Goal: Information Seeking & Learning: Learn about a topic

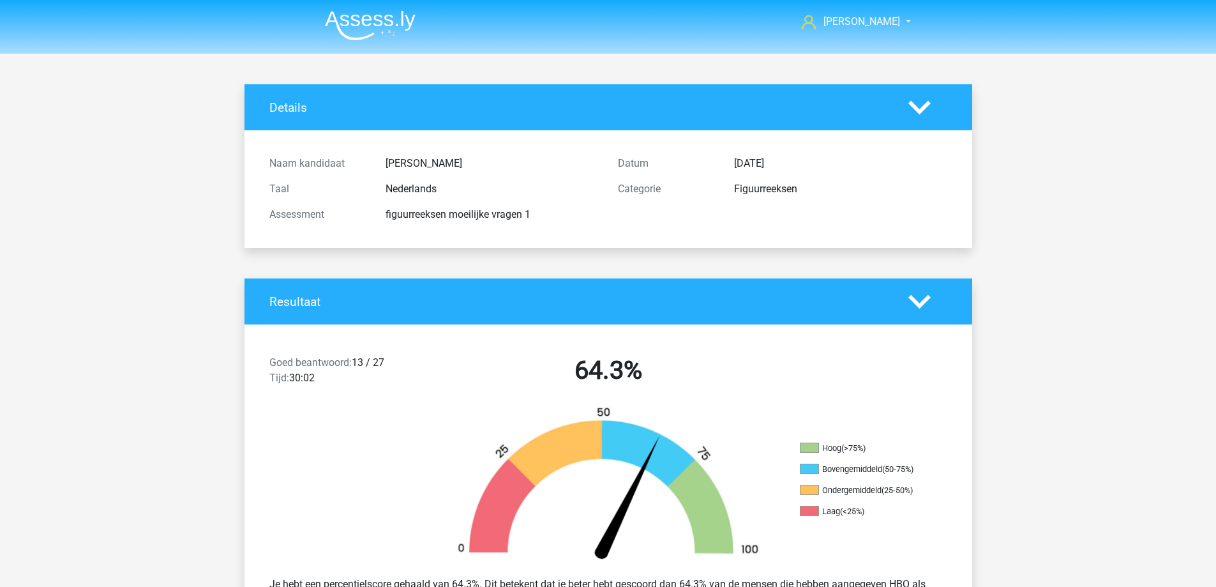
click at [373, 19] on img at bounding box center [370, 25] width 91 height 30
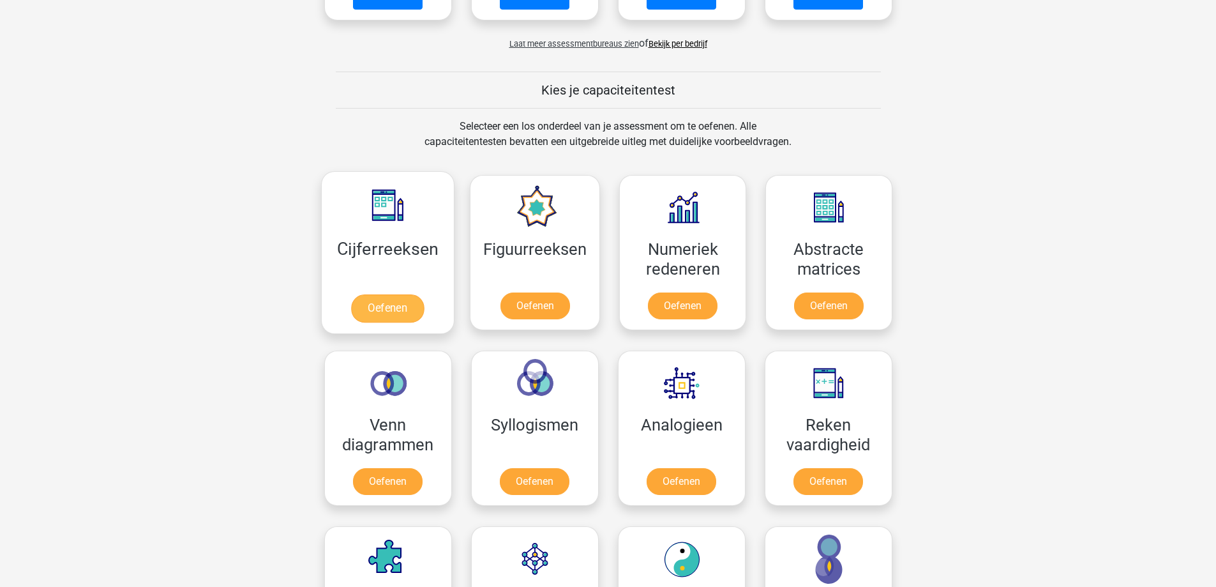
scroll to position [447, 0]
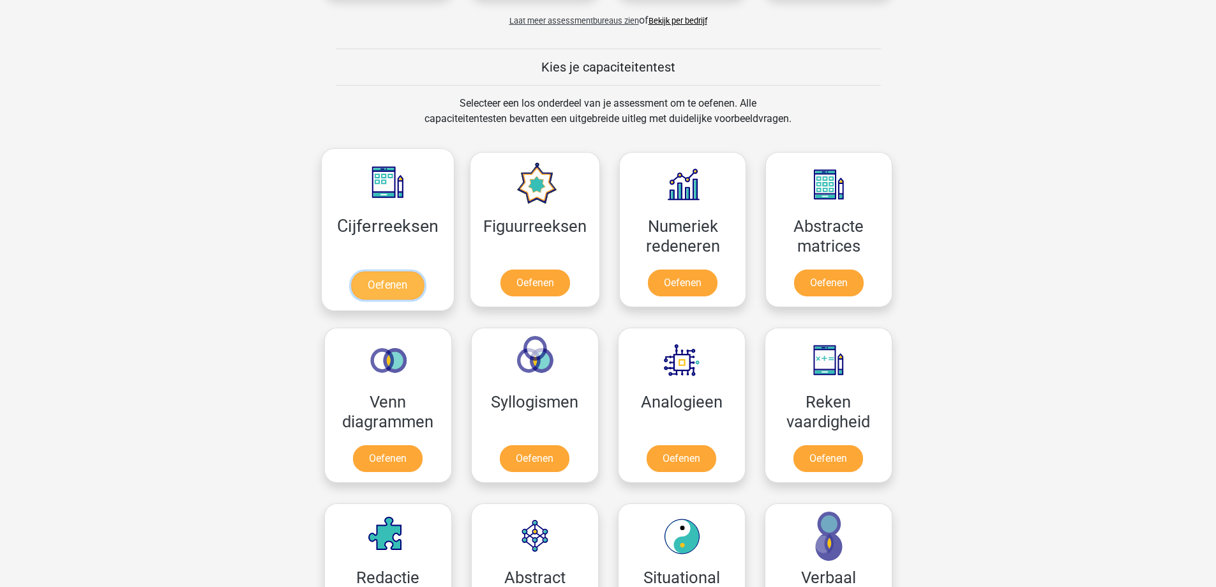
click at [389, 274] on link "Oefenen" at bounding box center [387, 285] width 73 height 28
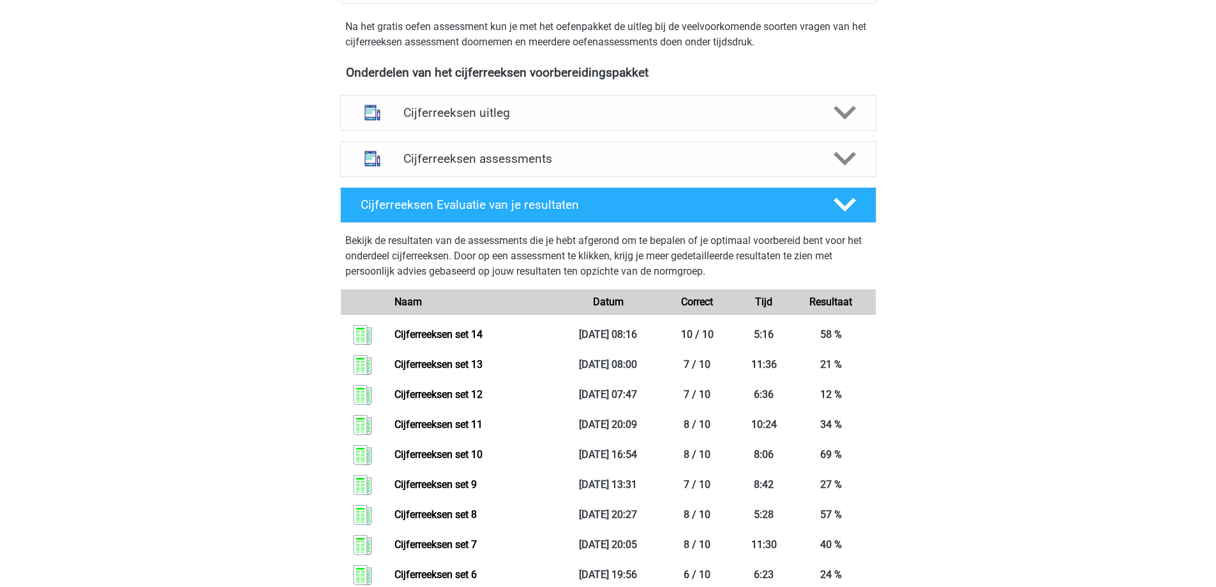
scroll to position [447, 0]
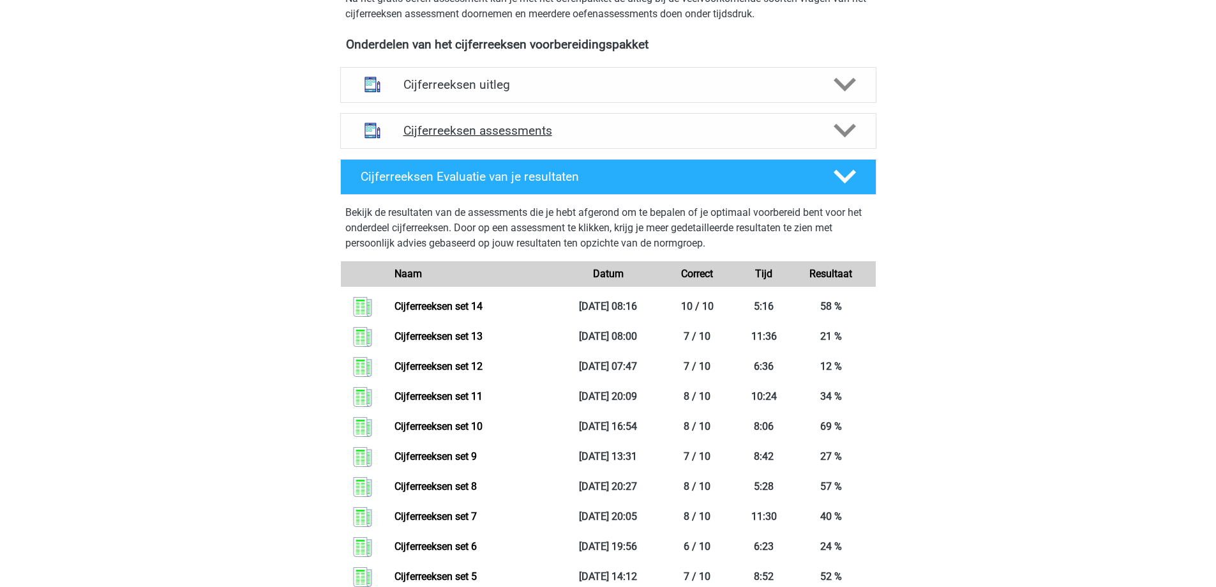
click at [586, 138] on h4 "Cijferreeksen assessments" at bounding box center [608, 130] width 410 height 15
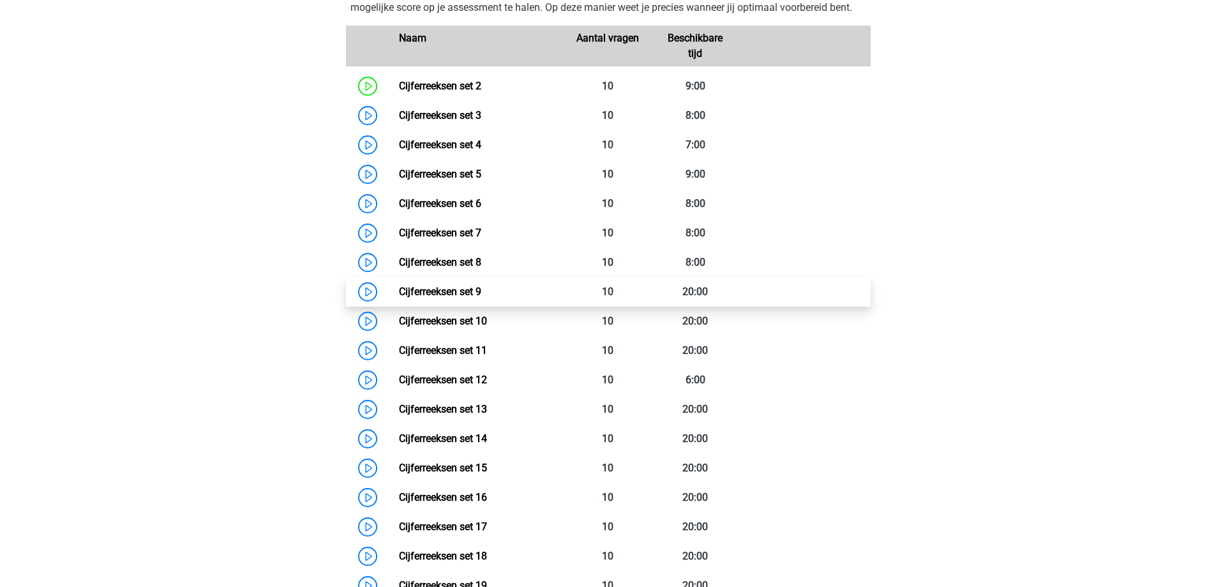
scroll to position [638, 0]
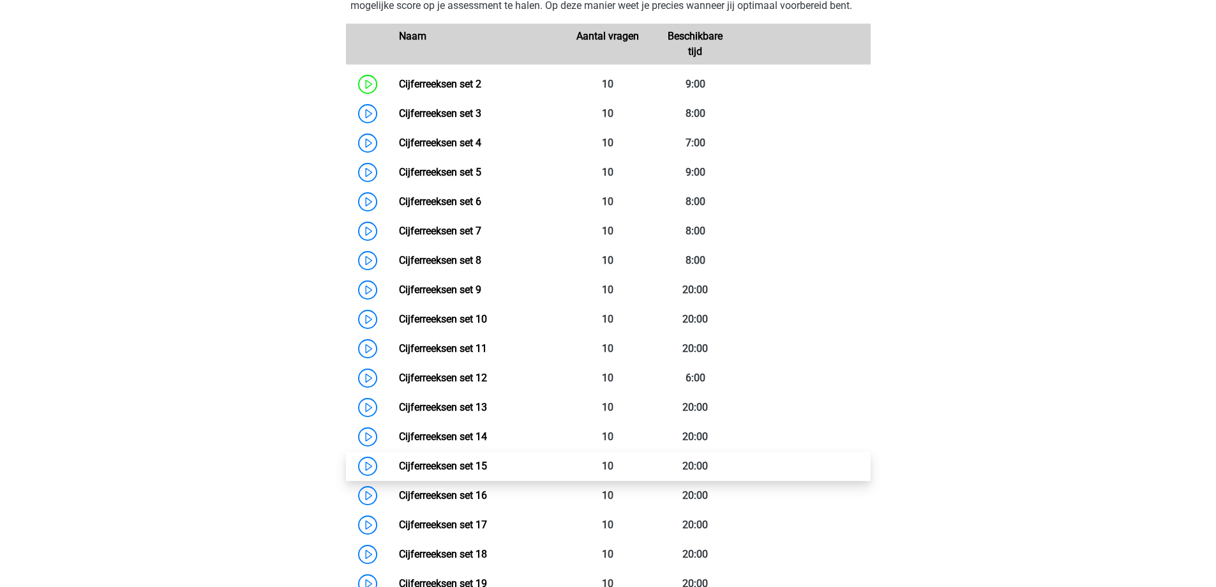
click at [468, 472] on link "Cijferreeksen set 15" at bounding box center [443, 466] width 88 height 12
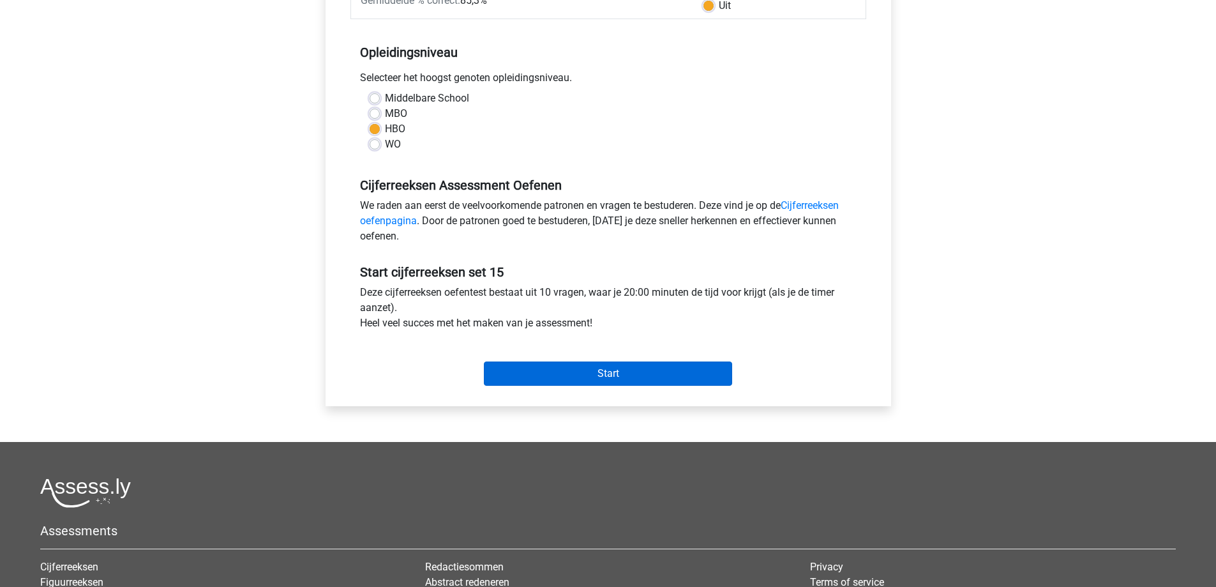
scroll to position [255, 0]
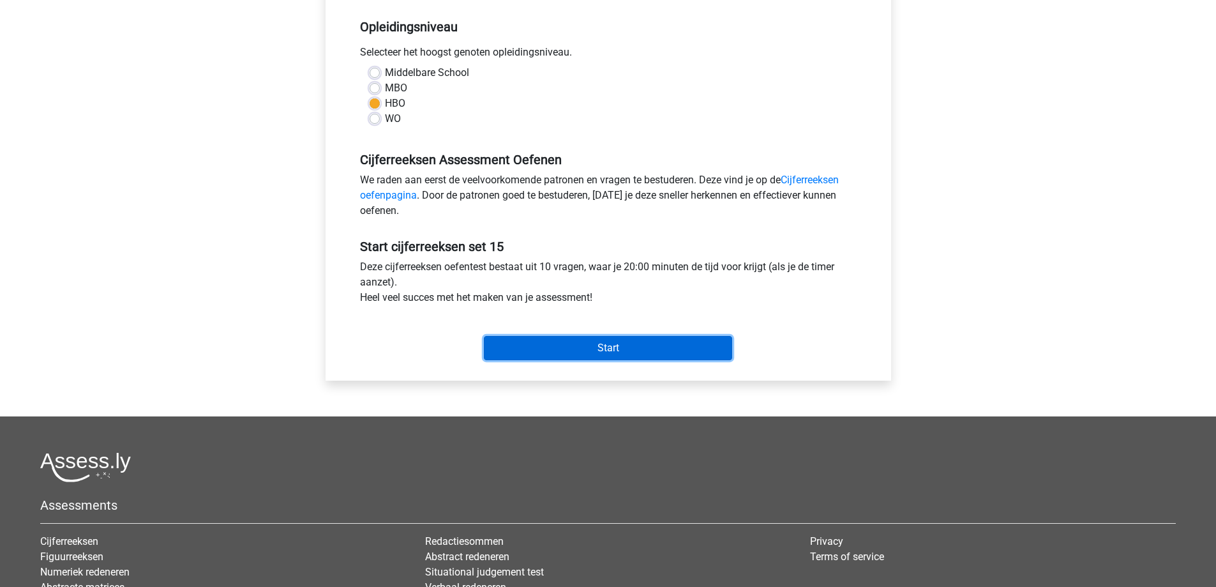
click at [550, 360] on input "Start" at bounding box center [608, 348] width 248 height 24
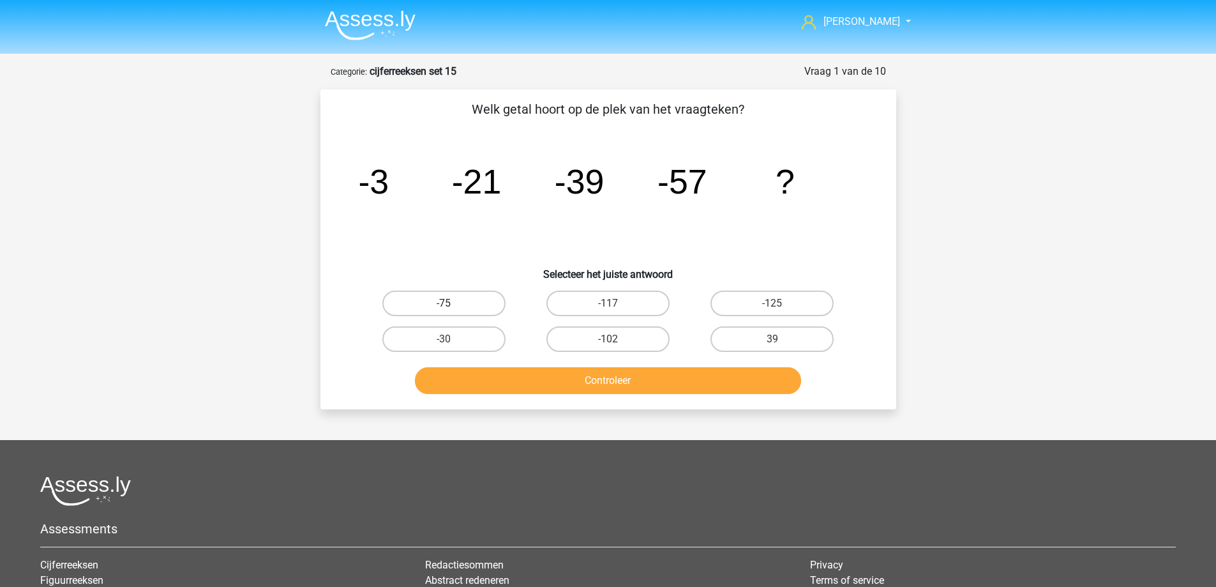
click at [459, 311] on label "-75" at bounding box center [443, 303] width 123 height 26
click at [452, 311] on input "-75" at bounding box center [448, 307] width 8 height 8
radio input "true"
click at [528, 367] on button "Controleer" at bounding box center [608, 380] width 386 height 27
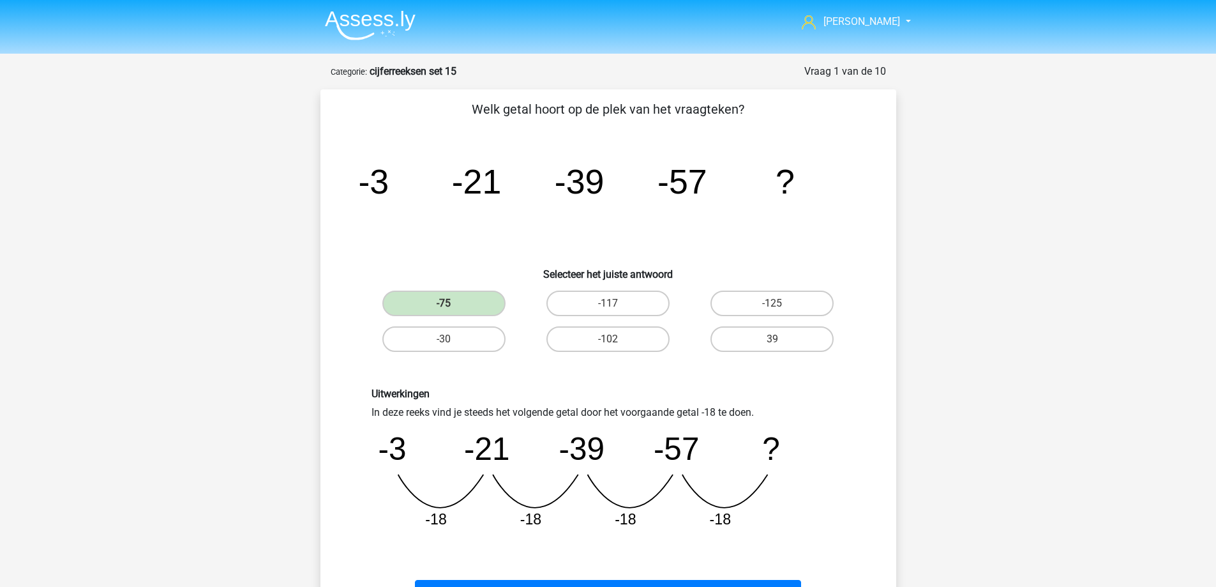
click at [558, 382] on div "Uitwerkingen In deze reeks vind je steeds het volgende getal door het voorgaand…" at bounding box center [608, 463] width 535 height 213
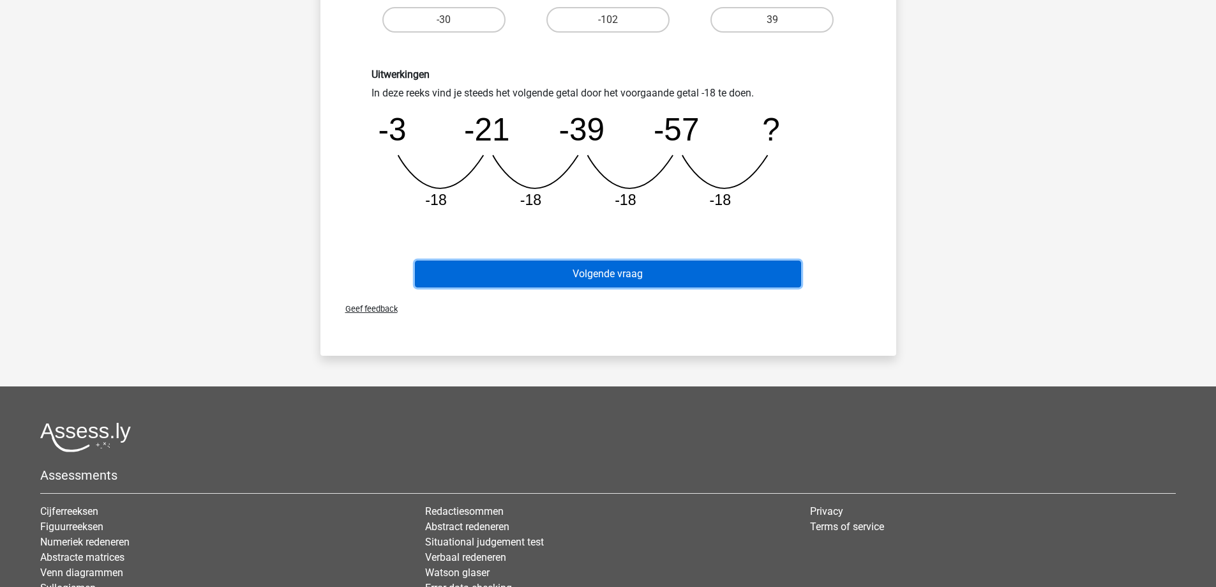
click at [575, 276] on button "Volgende vraag" at bounding box center [608, 273] width 386 height 27
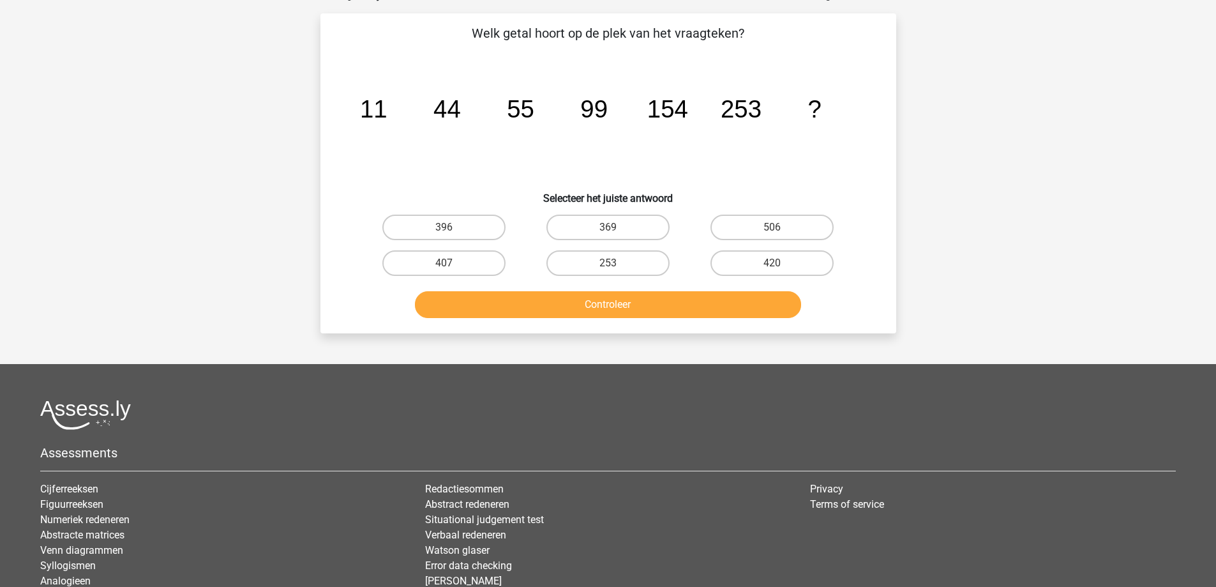
scroll to position [64, 0]
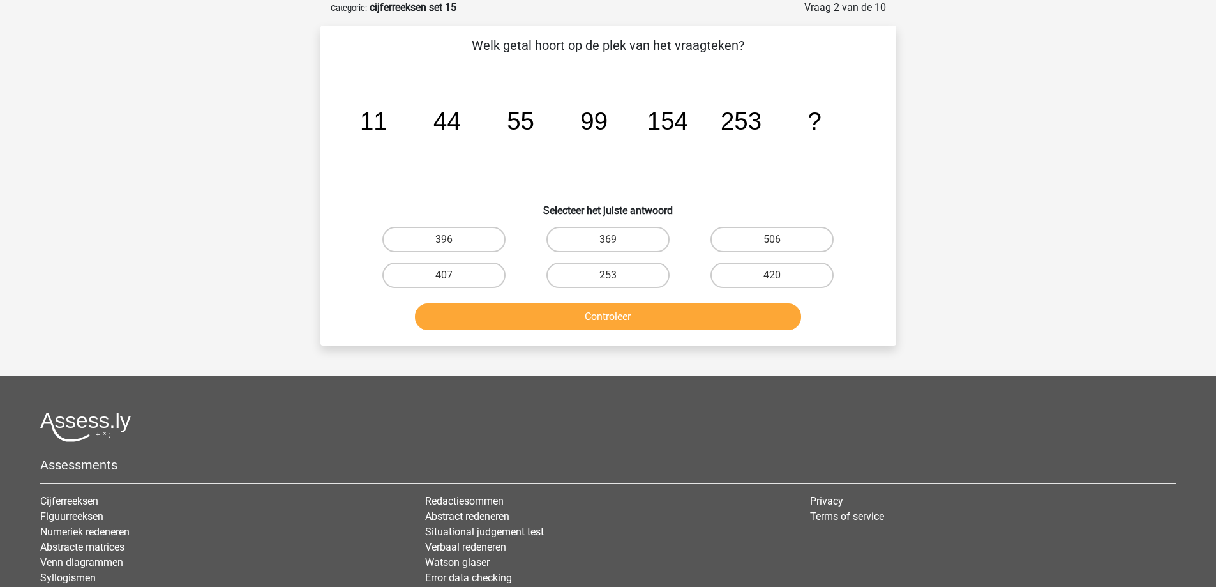
drag, startPoint x: 443, startPoint y: 278, endPoint x: 543, endPoint y: 306, distance: 104.3
click at [444, 277] on div "407" at bounding box center [444, 275] width 154 height 26
click at [564, 317] on button "Controleer" at bounding box center [608, 316] width 386 height 27
drag, startPoint x: 451, startPoint y: 282, endPoint x: 455, endPoint y: 287, distance: 6.8
click at [451, 282] on input "407" at bounding box center [448, 279] width 8 height 8
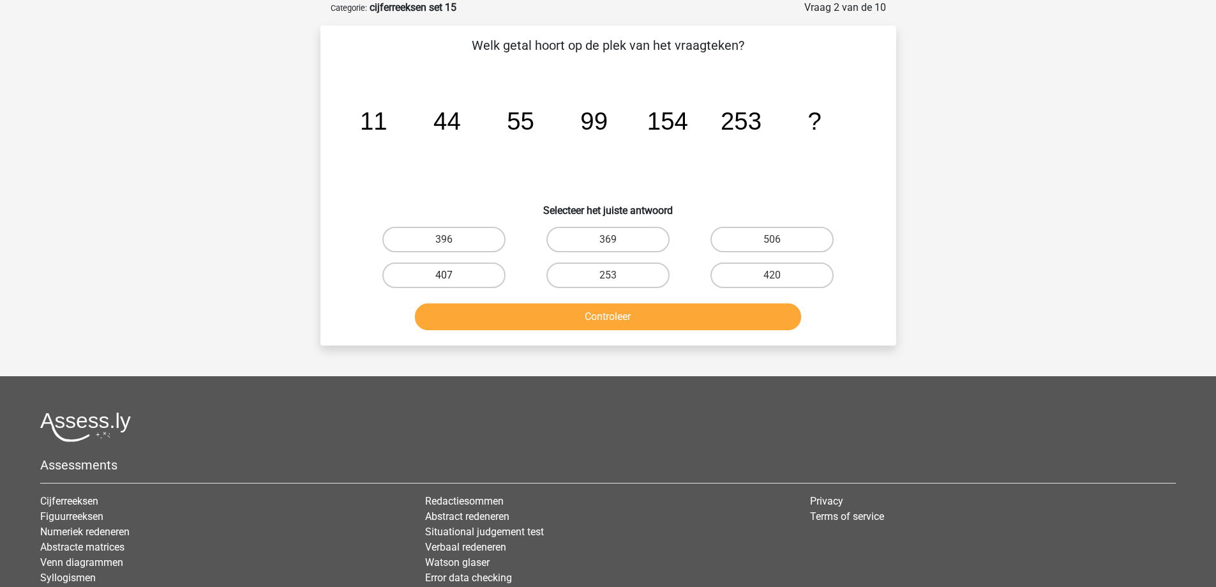
radio input "true"
click at [550, 308] on button "Controleer" at bounding box center [608, 316] width 386 height 27
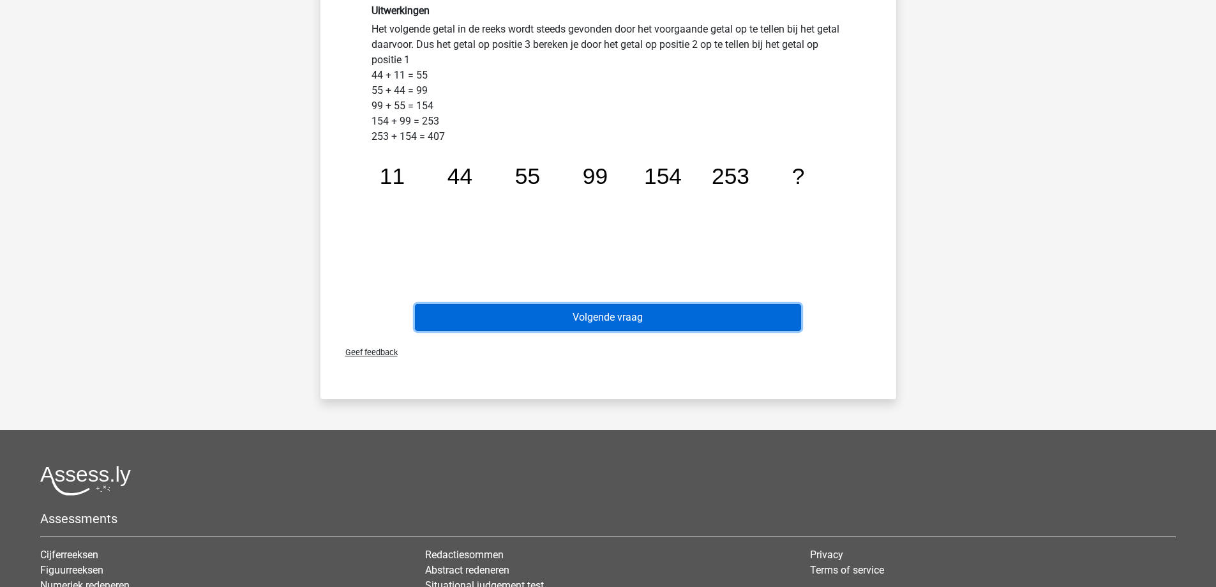
click at [601, 311] on button "Volgende vraag" at bounding box center [608, 317] width 386 height 27
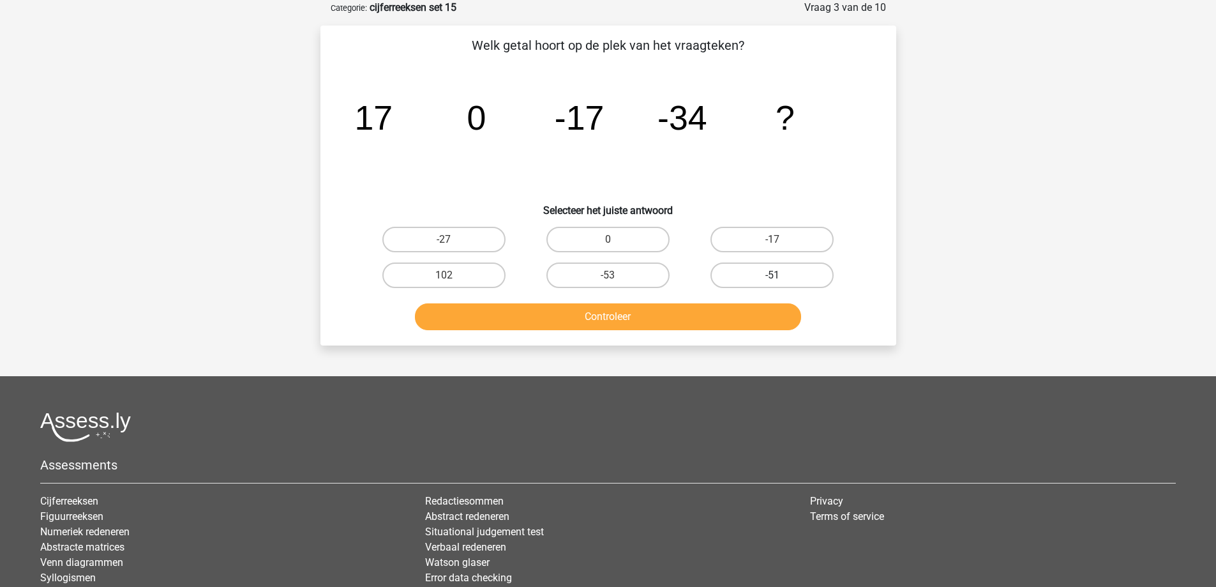
click at [803, 280] on label "-51" at bounding box center [772, 275] width 123 height 26
click at [781, 280] on input "-51" at bounding box center [776, 279] width 8 height 8
radio input "true"
click at [714, 329] on button "Controleer" at bounding box center [608, 316] width 386 height 27
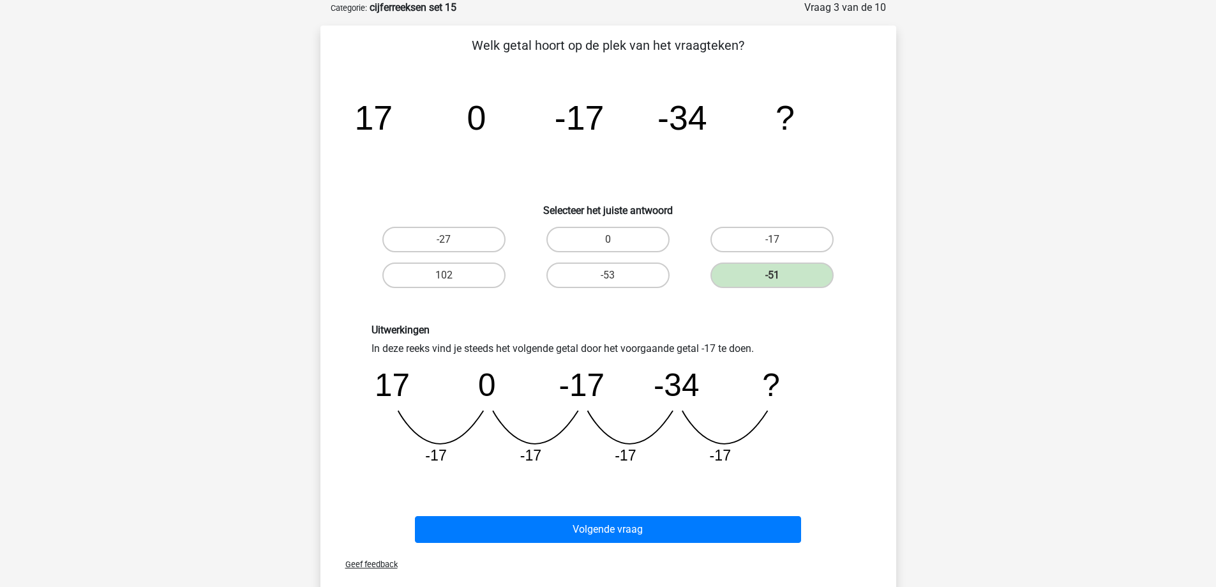
click at [630, 506] on div "Volgende vraag" at bounding box center [608, 527] width 535 height 42
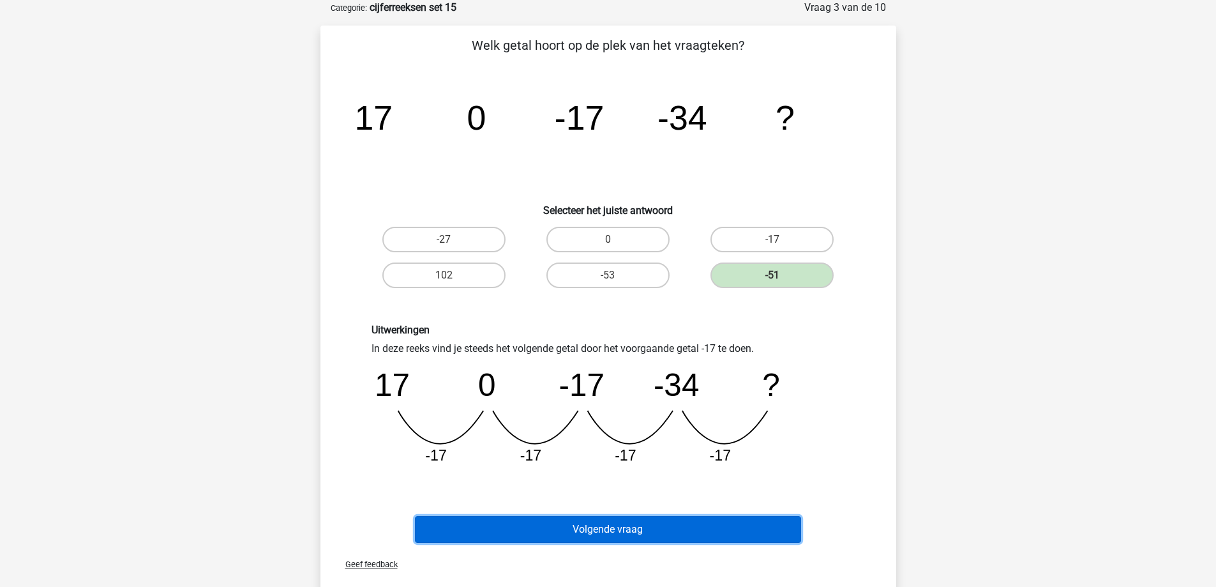
click at [628, 530] on button "Volgende vraag" at bounding box center [608, 529] width 386 height 27
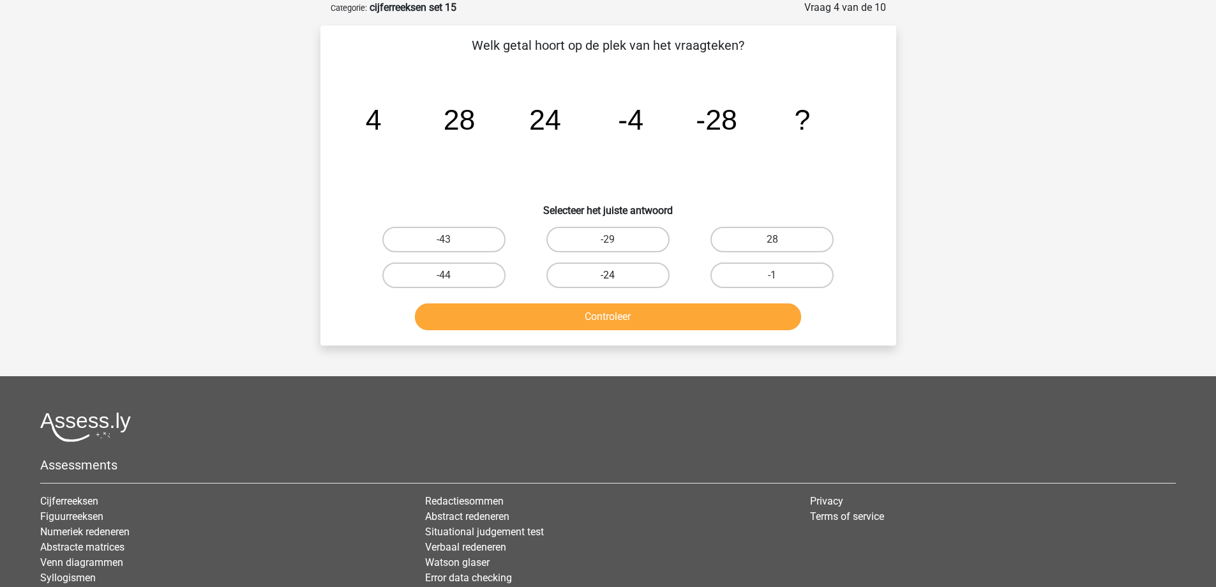
click at [641, 272] on label "-24" at bounding box center [607, 275] width 123 height 26
click at [616, 275] on input "-24" at bounding box center [612, 279] width 8 height 8
radio input "true"
click at [639, 302] on div "Controleer" at bounding box center [608, 314] width 535 height 42
click at [641, 316] on button "Controleer" at bounding box center [608, 316] width 386 height 27
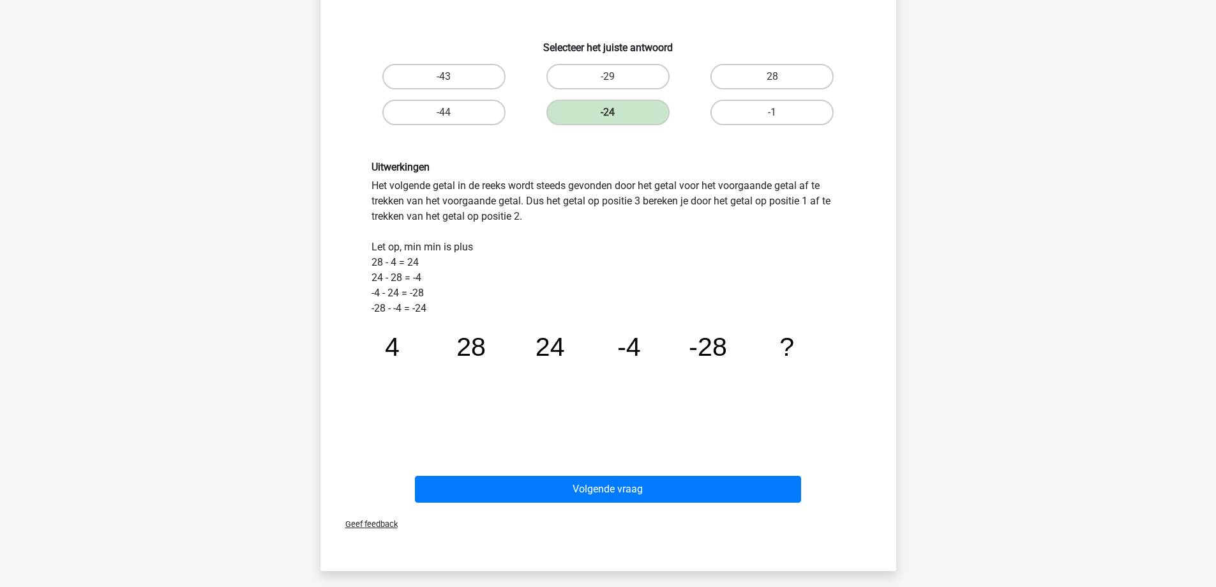
scroll to position [255, 0]
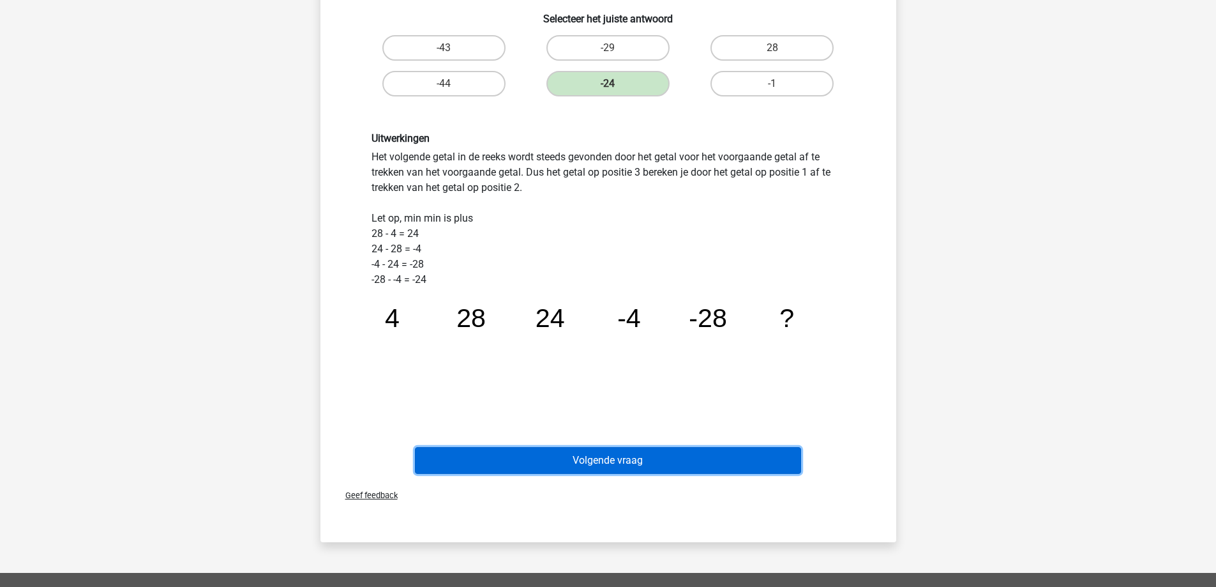
click at [608, 455] on button "Volgende vraag" at bounding box center [608, 460] width 386 height 27
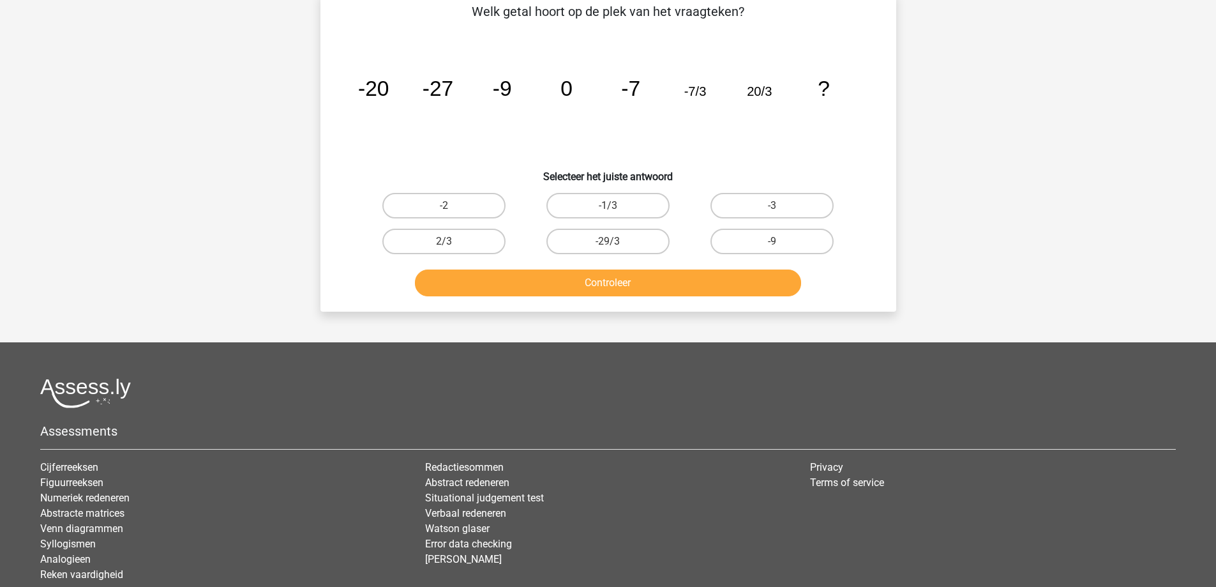
scroll to position [64, 0]
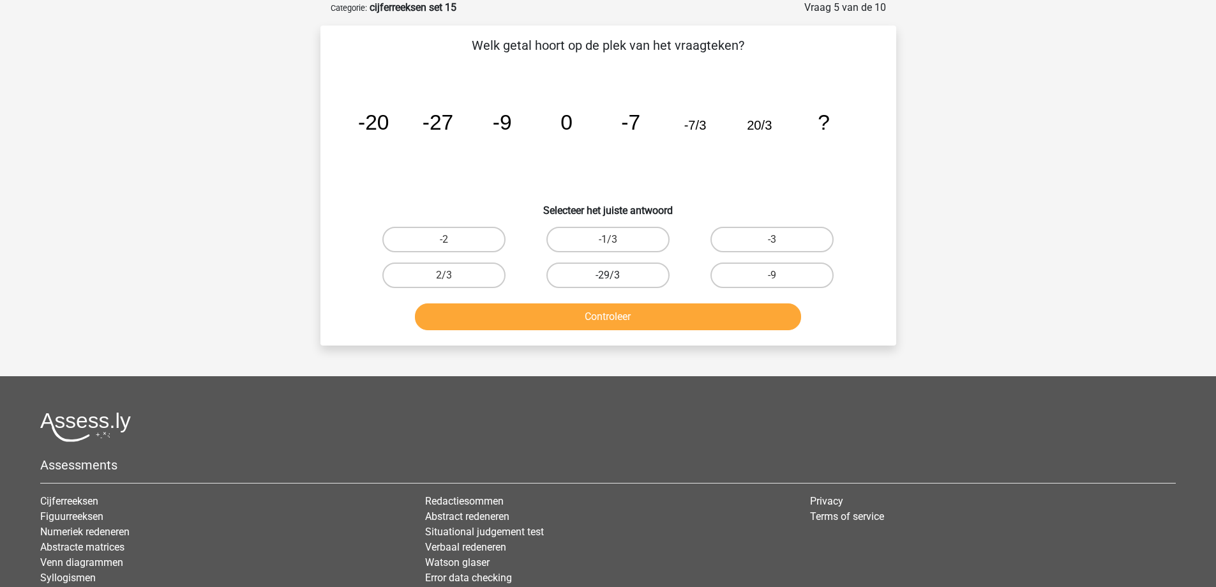
click at [643, 264] on label "-29/3" at bounding box center [607, 275] width 123 height 26
click at [616, 275] on input "-29/3" at bounding box center [612, 279] width 8 height 8
radio input "true"
click at [650, 315] on button "Controleer" at bounding box center [608, 316] width 386 height 27
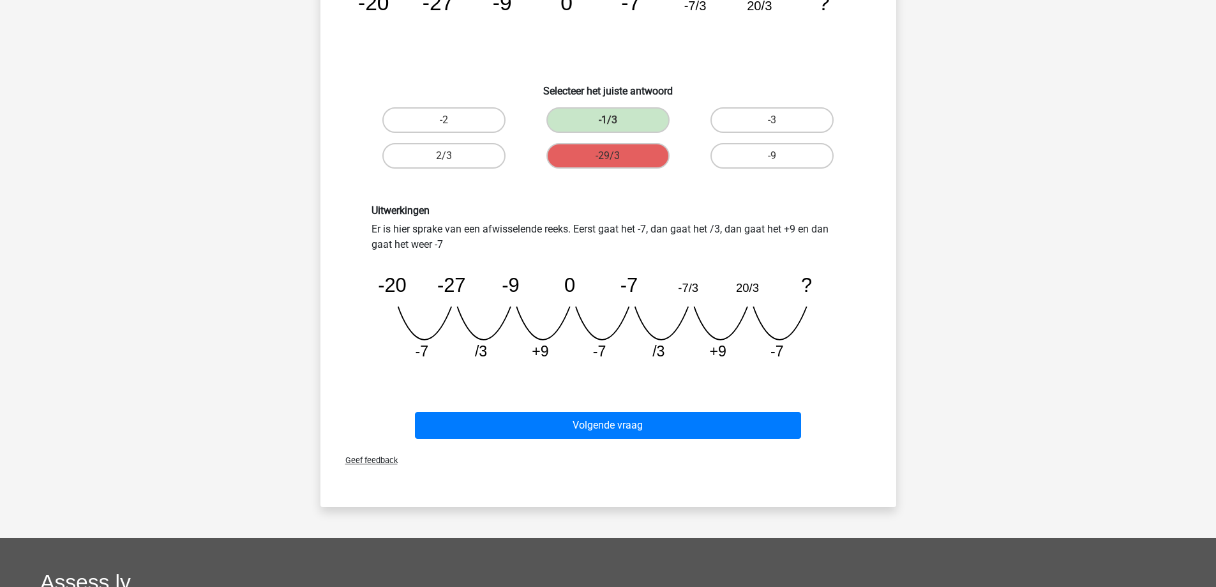
scroll to position [192, 0]
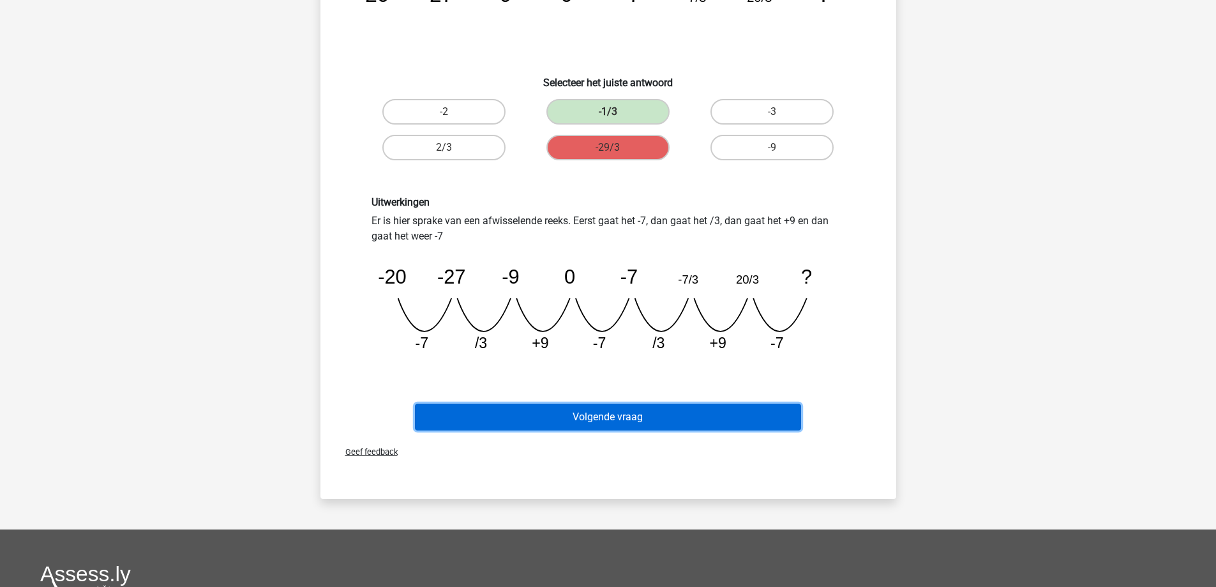
click at [680, 420] on button "Volgende vraag" at bounding box center [608, 416] width 386 height 27
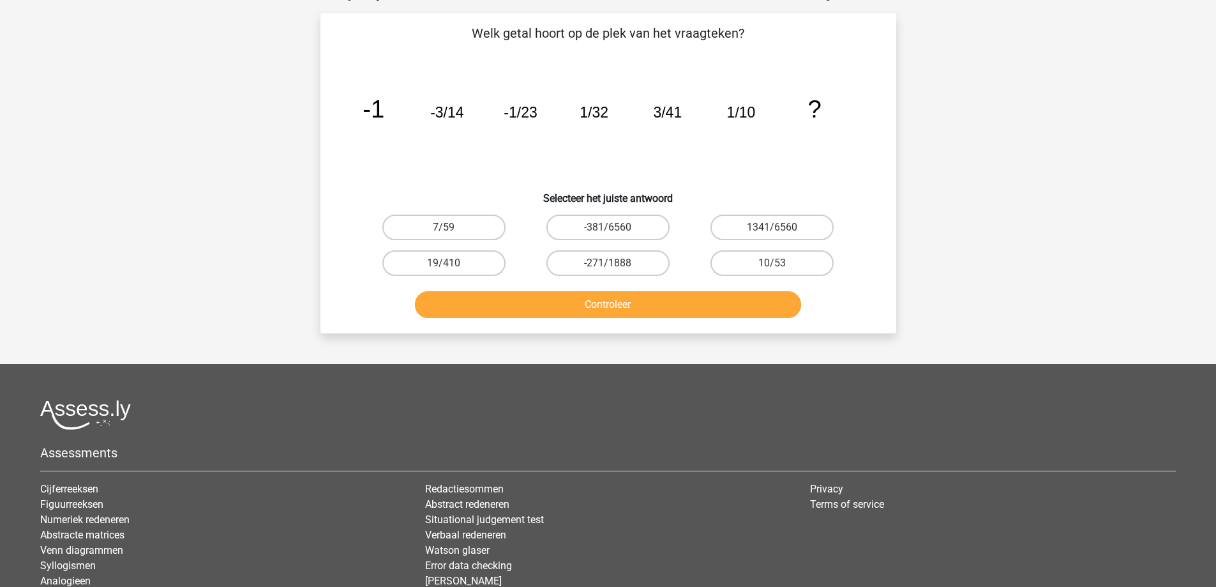
scroll to position [64, 0]
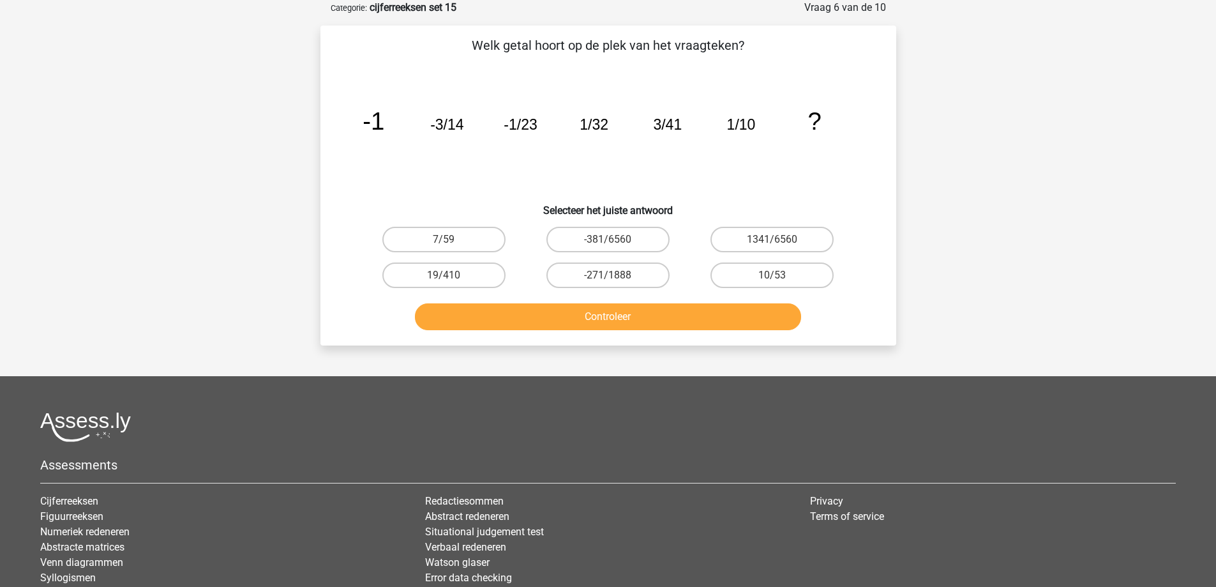
drag, startPoint x: 592, startPoint y: 280, endPoint x: 589, endPoint y: 303, distance: 23.8
click at [592, 280] on label "-271/1888" at bounding box center [607, 275] width 123 height 26
click at [608, 280] on input "-271/1888" at bounding box center [612, 279] width 8 height 8
radio input "true"
click at [587, 310] on button "Controleer" at bounding box center [608, 316] width 386 height 27
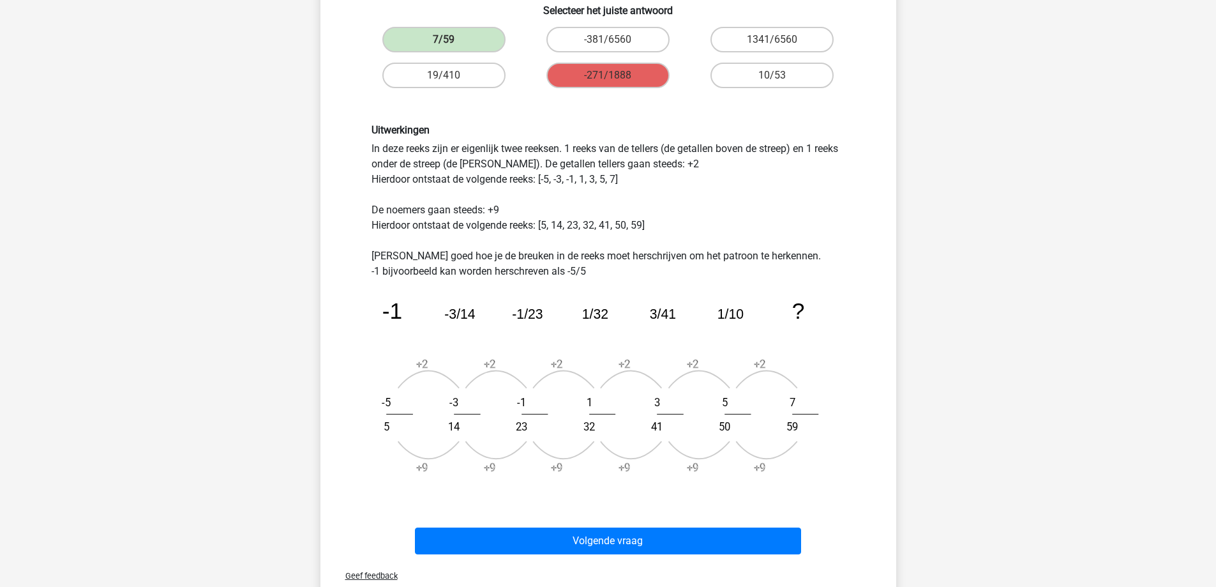
scroll to position [319, 0]
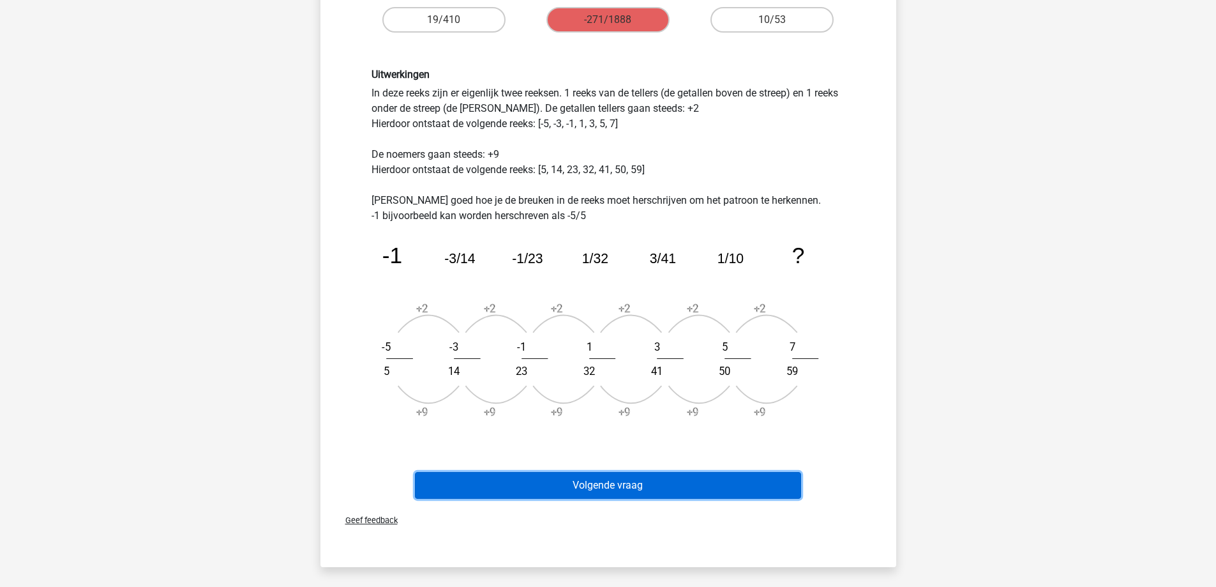
click at [614, 485] on button "Volgende vraag" at bounding box center [608, 485] width 386 height 27
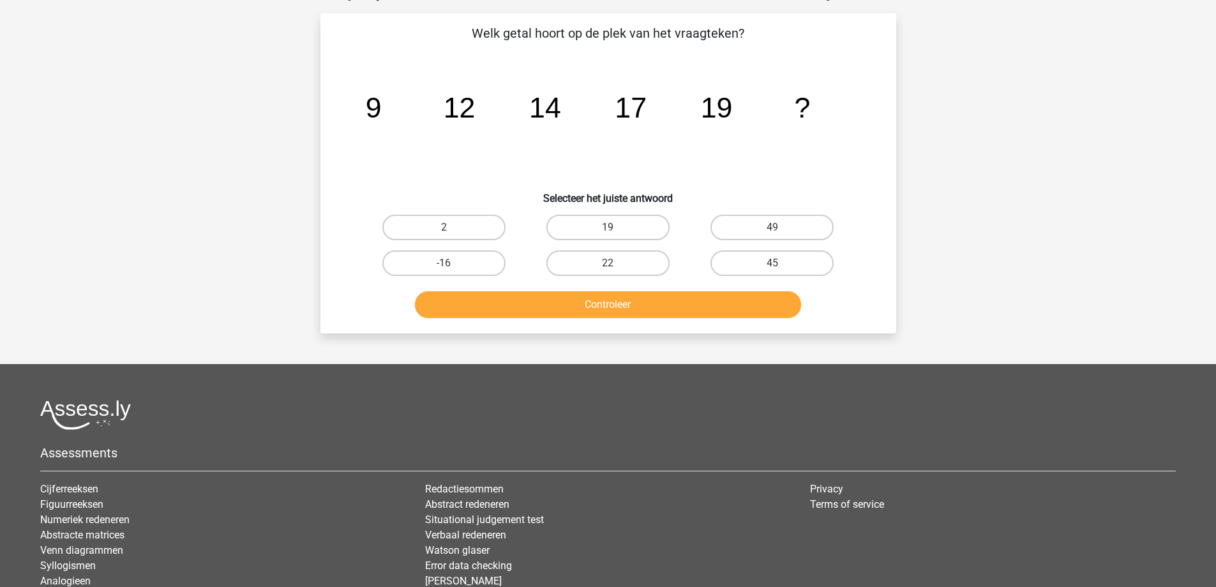
scroll to position [64, 0]
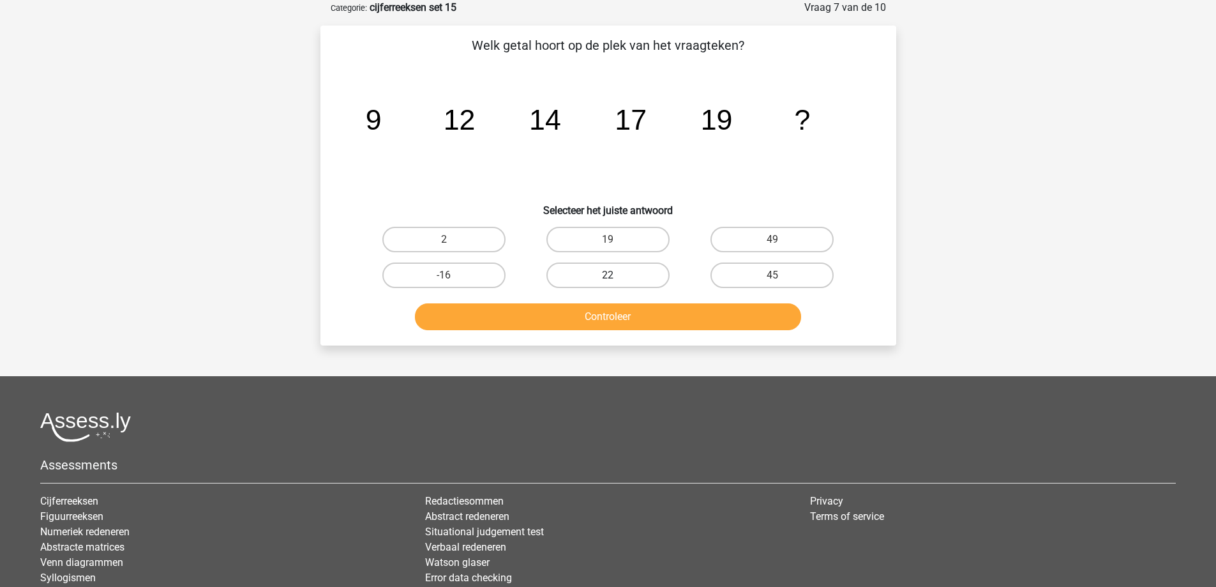
click at [606, 278] on label "22" at bounding box center [607, 275] width 123 height 26
click at [608, 278] on input "22" at bounding box center [612, 279] width 8 height 8
radio input "true"
click at [610, 312] on button "Controleer" at bounding box center [608, 316] width 386 height 27
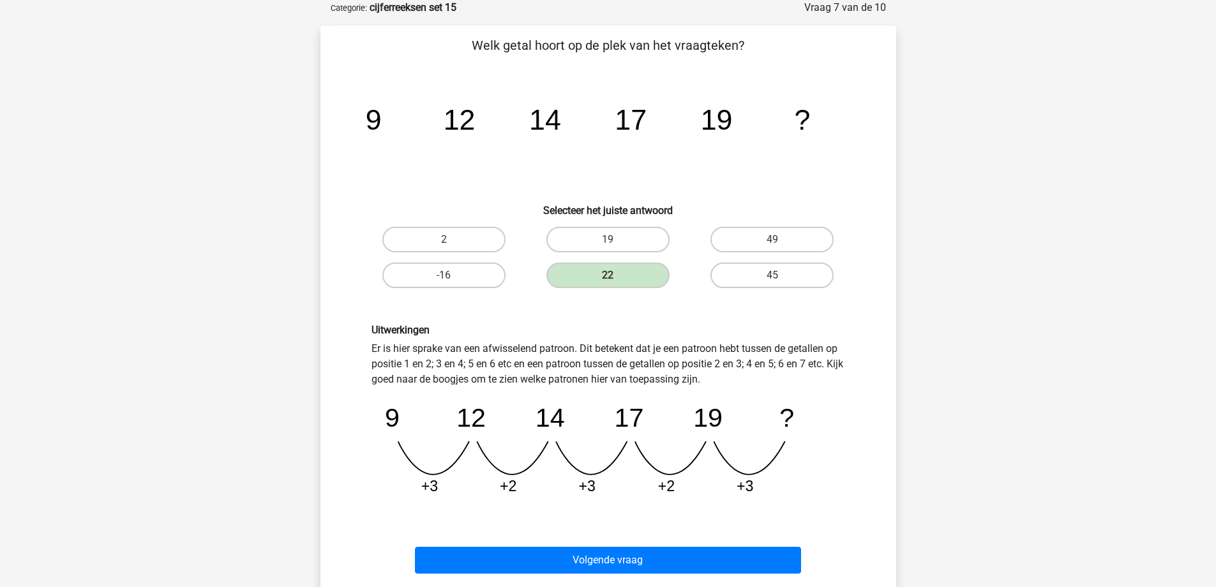
click at [599, 543] on div "Volgende vraag" at bounding box center [608, 557] width 535 height 42
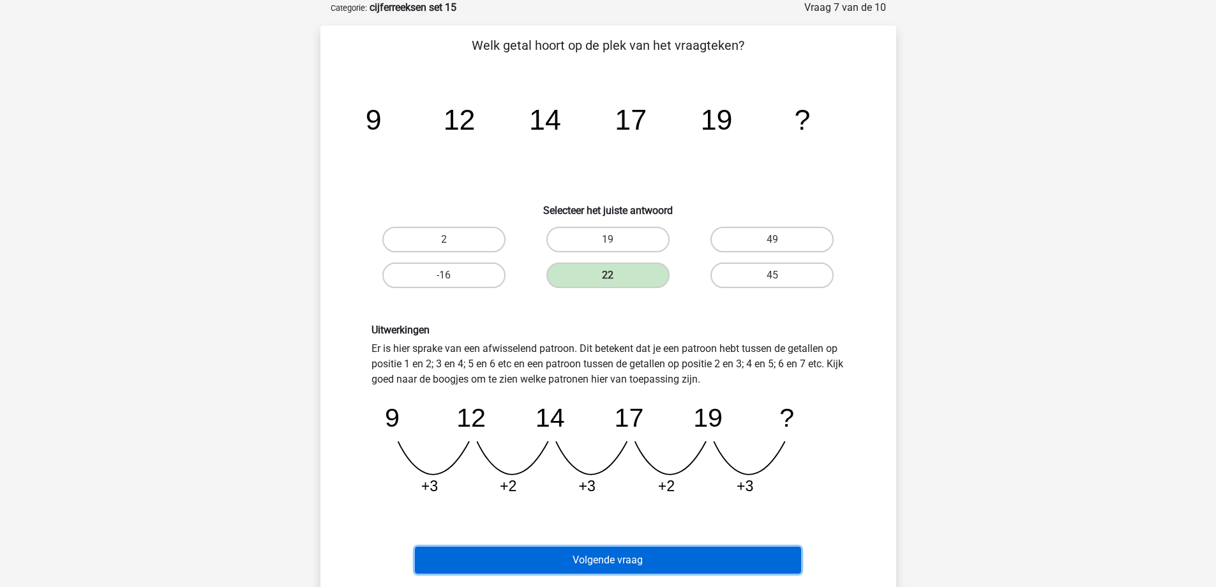
click at [600, 560] on button "Volgende vraag" at bounding box center [608, 559] width 386 height 27
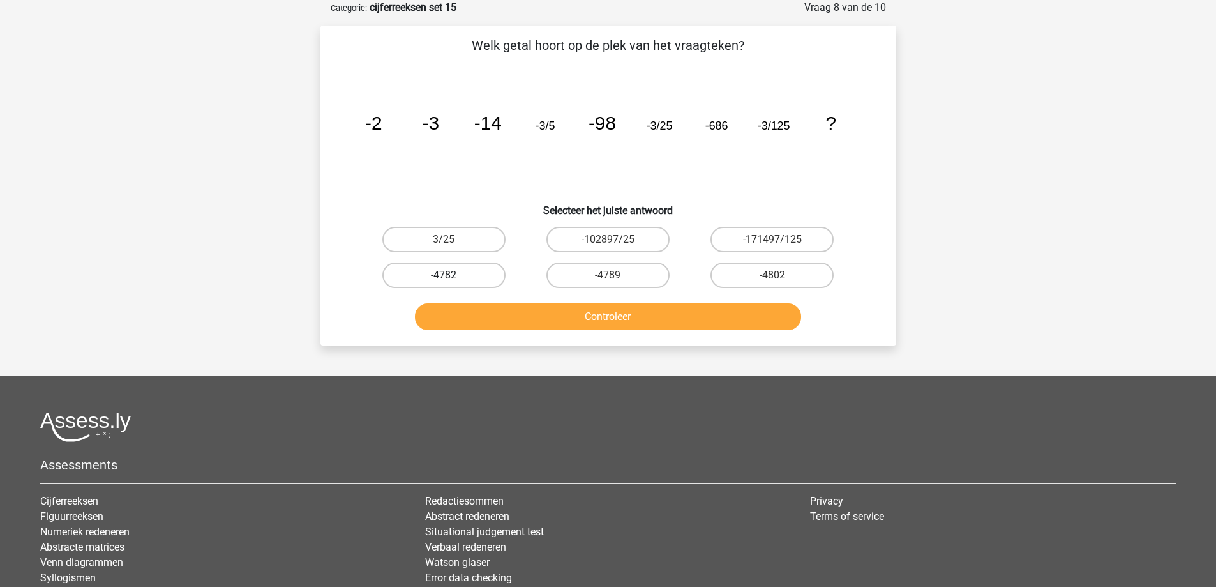
click at [458, 273] on label "-4782" at bounding box center [443, 275] width 123 height 26
click at [452, 275] on input "-4782" at bounding box center [448, 279] width 8 height 8
radio input "true"
click at [513, 319] on button "Controleer" at bounding box center [608, 316] width 386 height 27
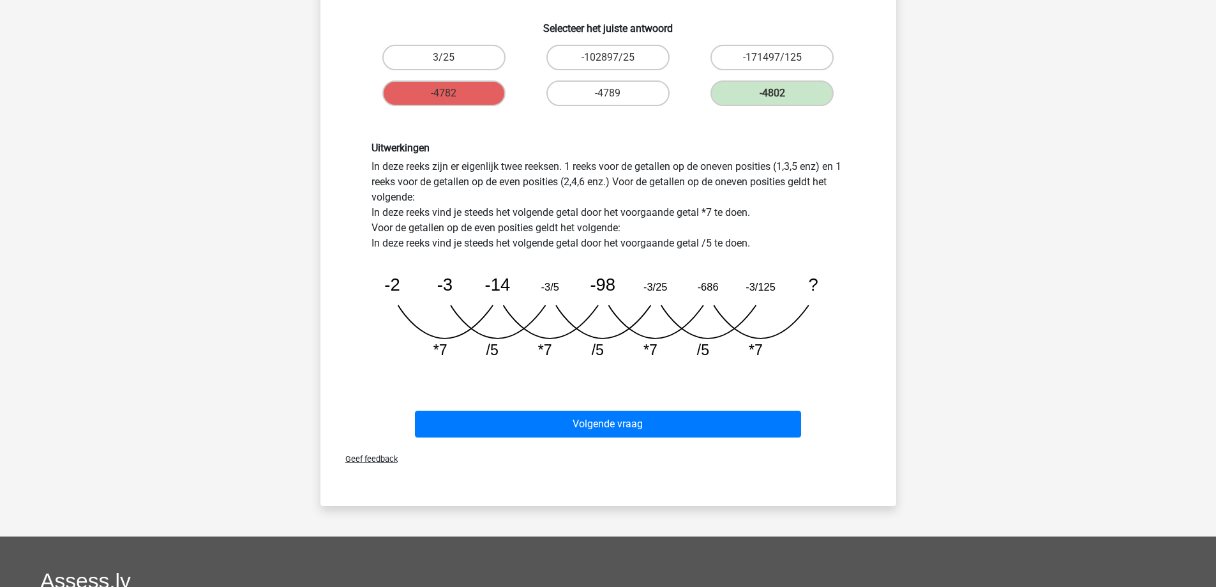
scroll to position [255, 0]
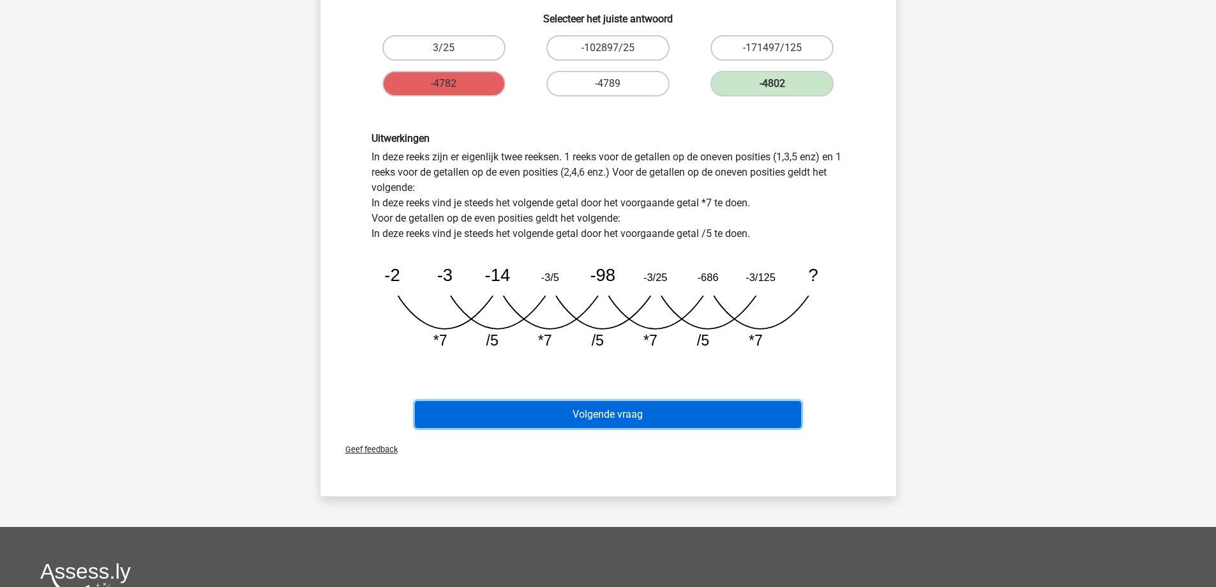
click at [612, 417] on button "Volgende vraag" at bounding box center [608, 414] width 386 height 27
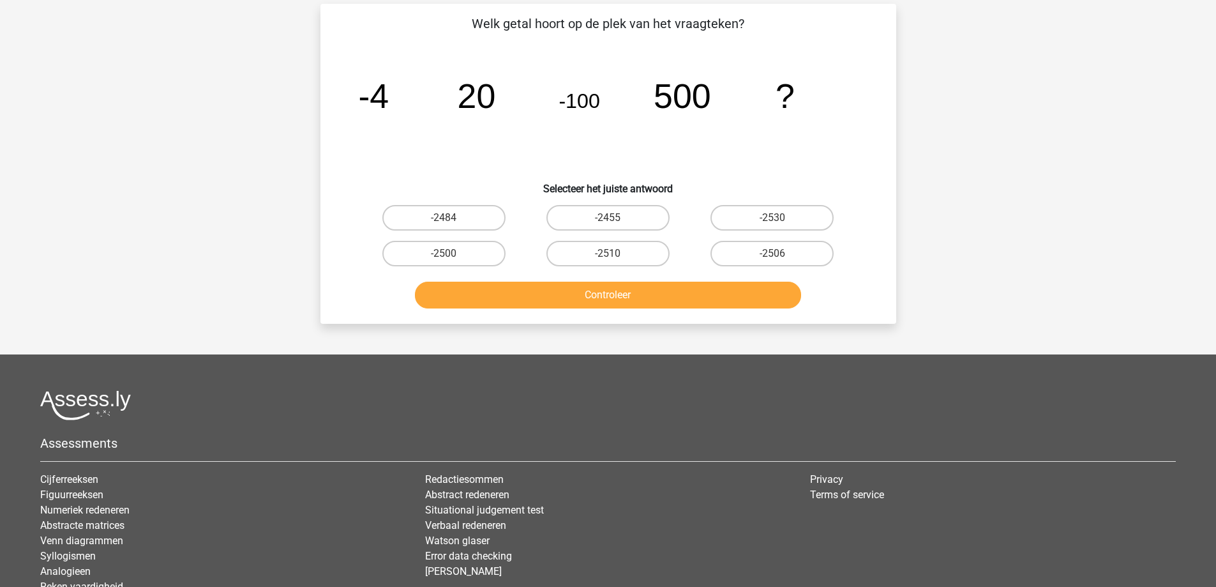
scroll to position [64, 0]
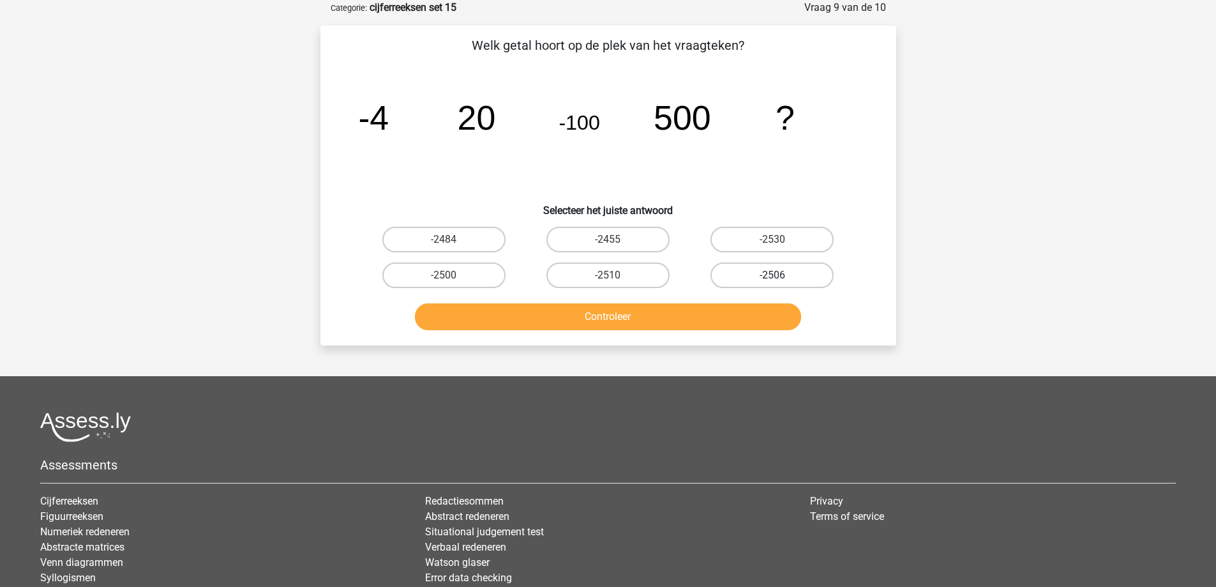
drag, startPoint x: 765, startPoint y: 265, endPoint x: 755, endPoint y: 280, distance: 17.9
click at [765, 266] on label "-2506" at bounding box center [772, 275] width 123 height 26
click at [772, 275] on input "-2506" at bounding box center [776, 279] width 8 height 8
radio input "true"
click at [714, 317] on button "Controleer" at bounding box center [608, 316] width 386 height 27
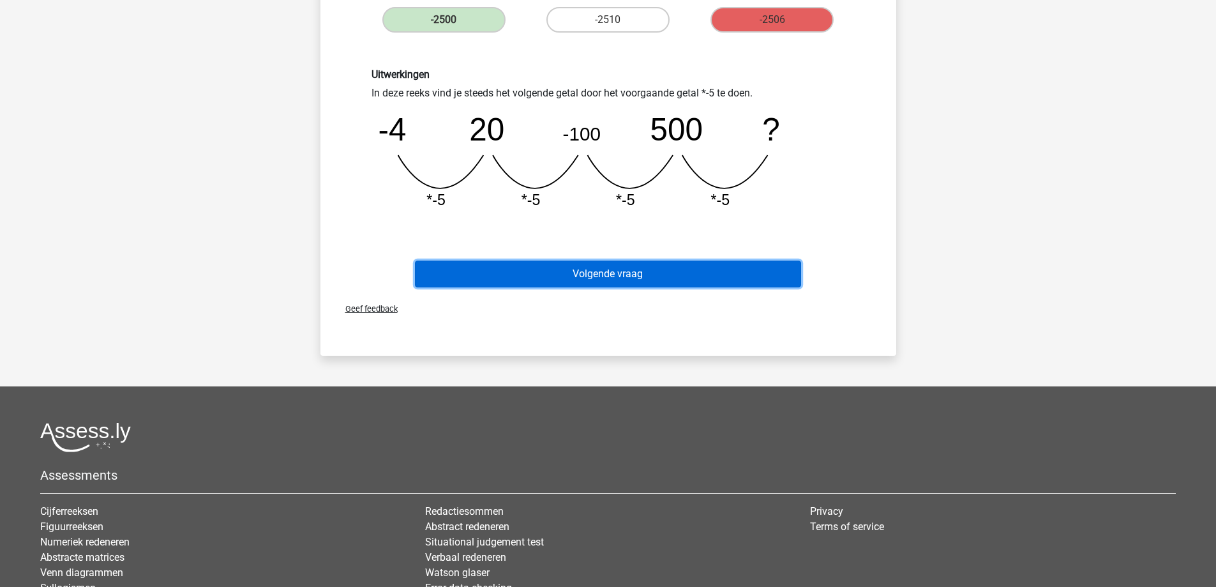
click at [595, 272] on button "Volgende vraag" at bounding box center [608, 273] width 386 height 27
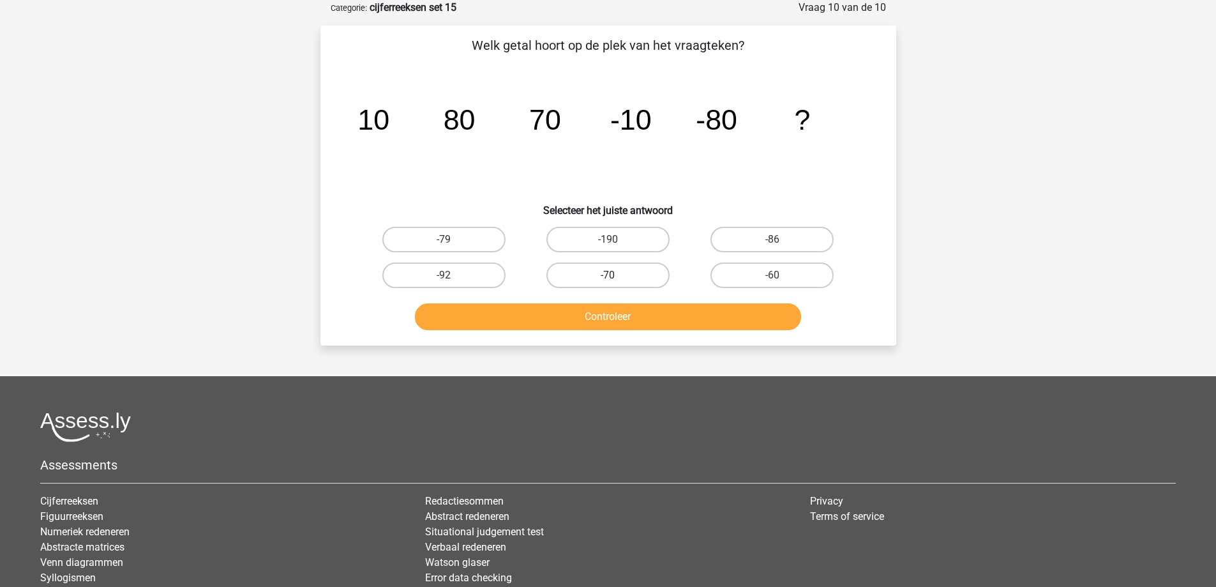
click at [638, 274] on label "-70" at bounding box center [607, 275] width 123 height 26
click at [616, 275] on input "-70" at bounding box center [612, 279] width 8 height 8
radio input "true"
click at [629, 315] on button "Controleer" at bounding box center [608, 316] width 386 height 27
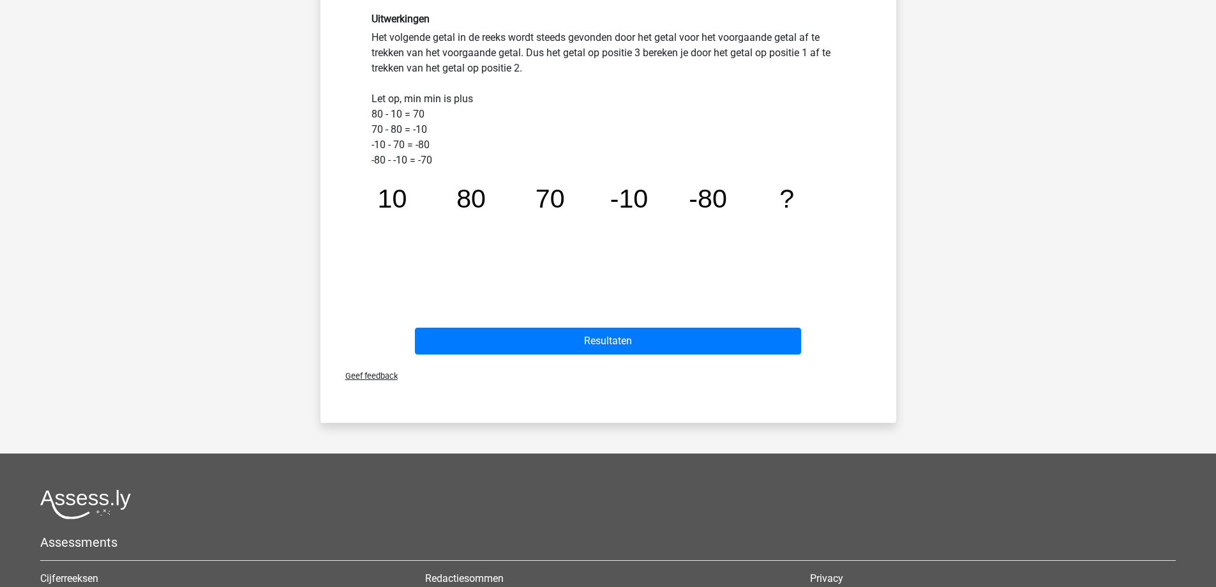
scroll to position [383, 0]
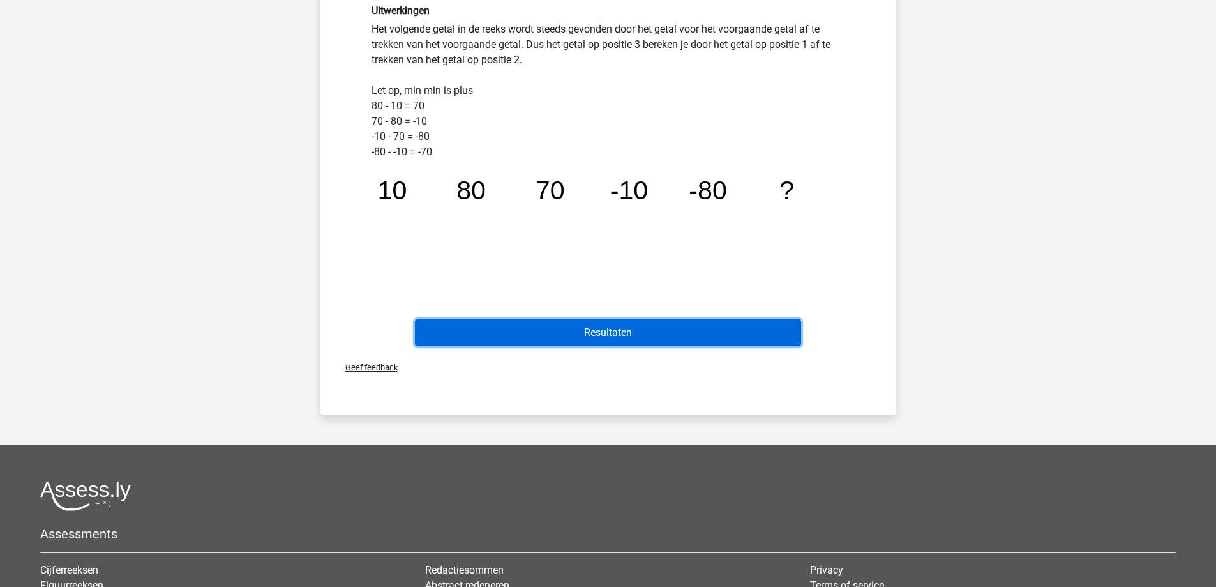
click at [609, 342] on button "Resultaten" at bounding box center [608, 332] width 386 height 27
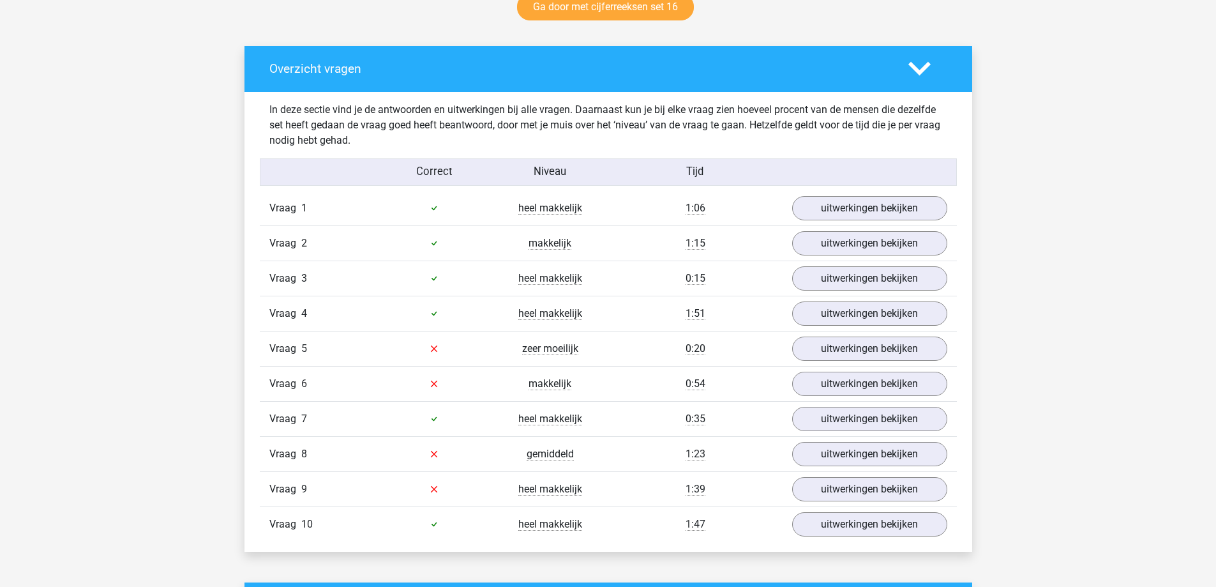
scroll to position [766, 0]
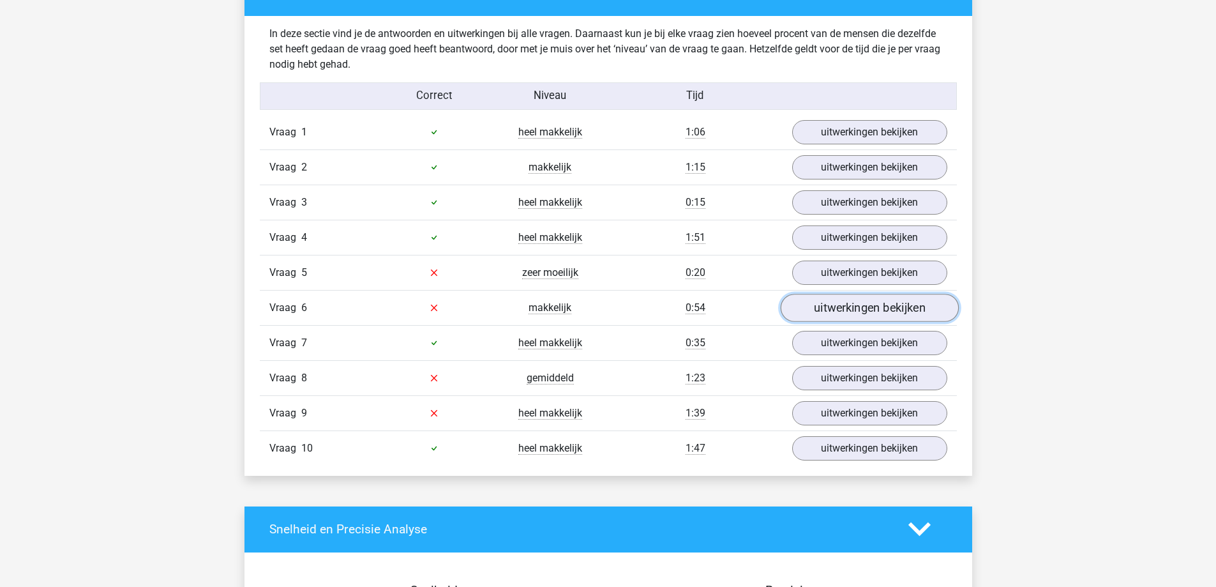
click at [838, 305] on link "uitwerkingen bekijken" at bounding box center [869, 308] width 178 height 28
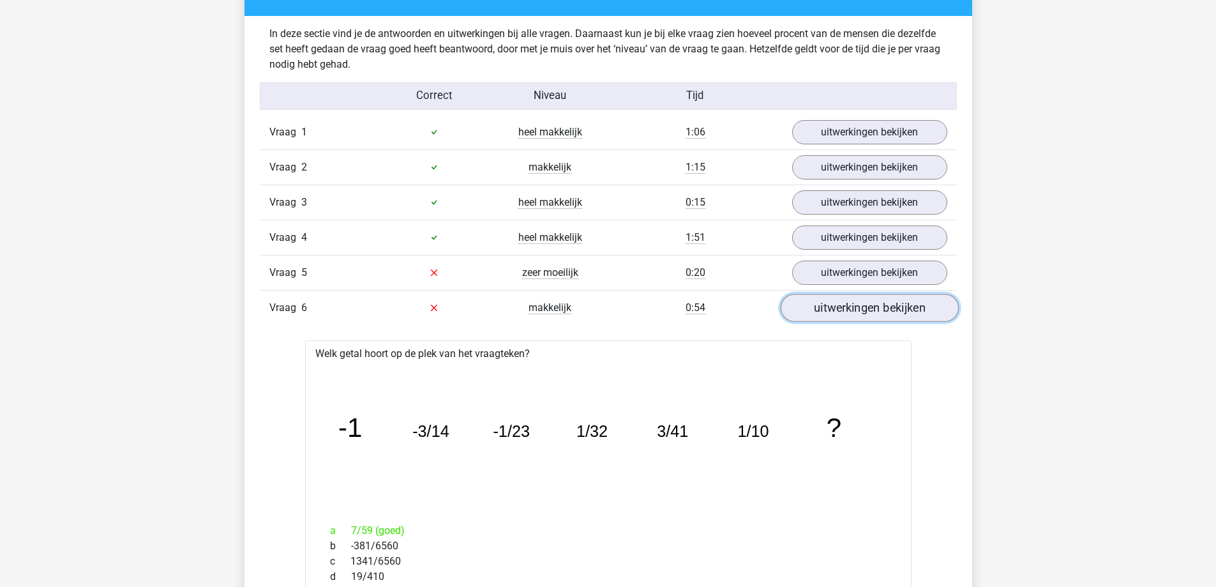
click at [829, 301] on link "uitwerkingen bekijken" at bounding box center [869, 308] width 178 height 28
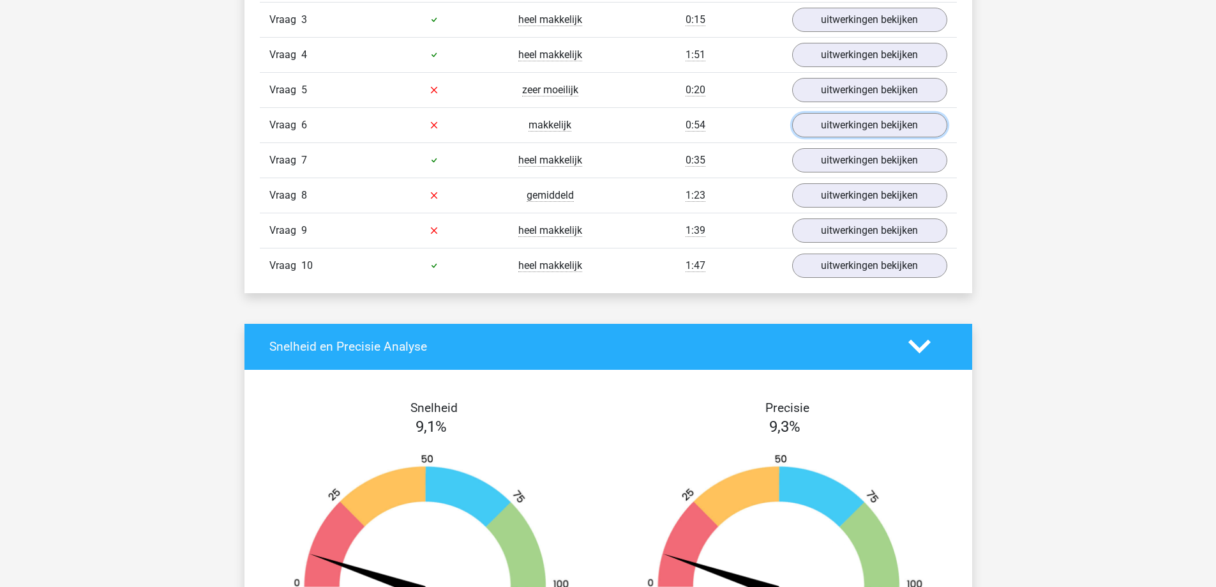
scroll to position [958, 0]
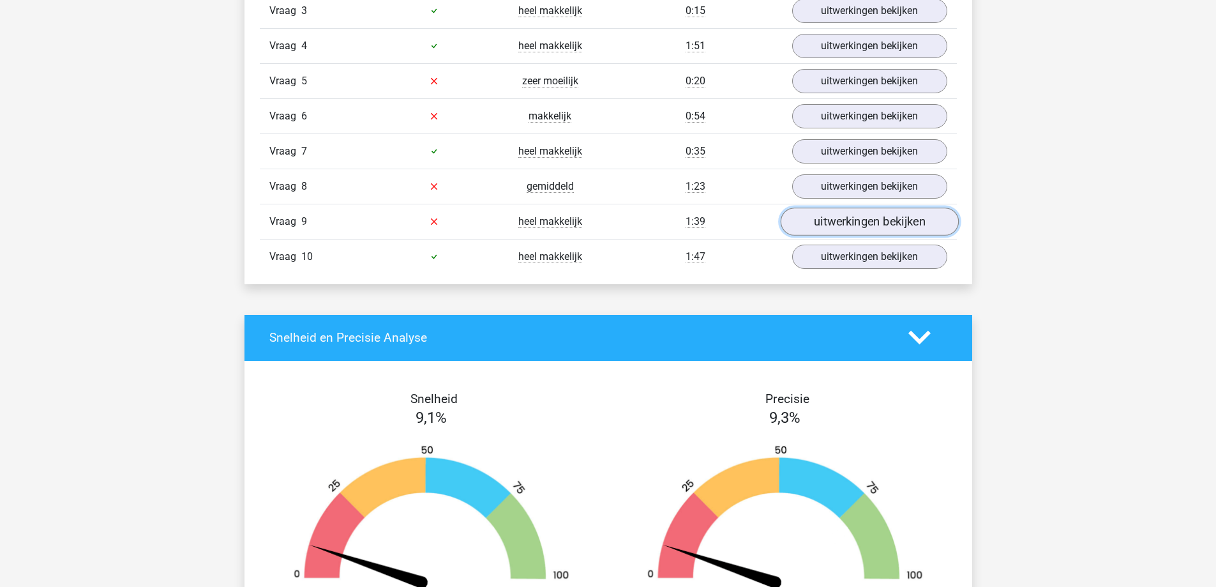
click at [828, 229] on link "uitwerkingen bekijken" at bounding box center [869, 221] width 178 height 28
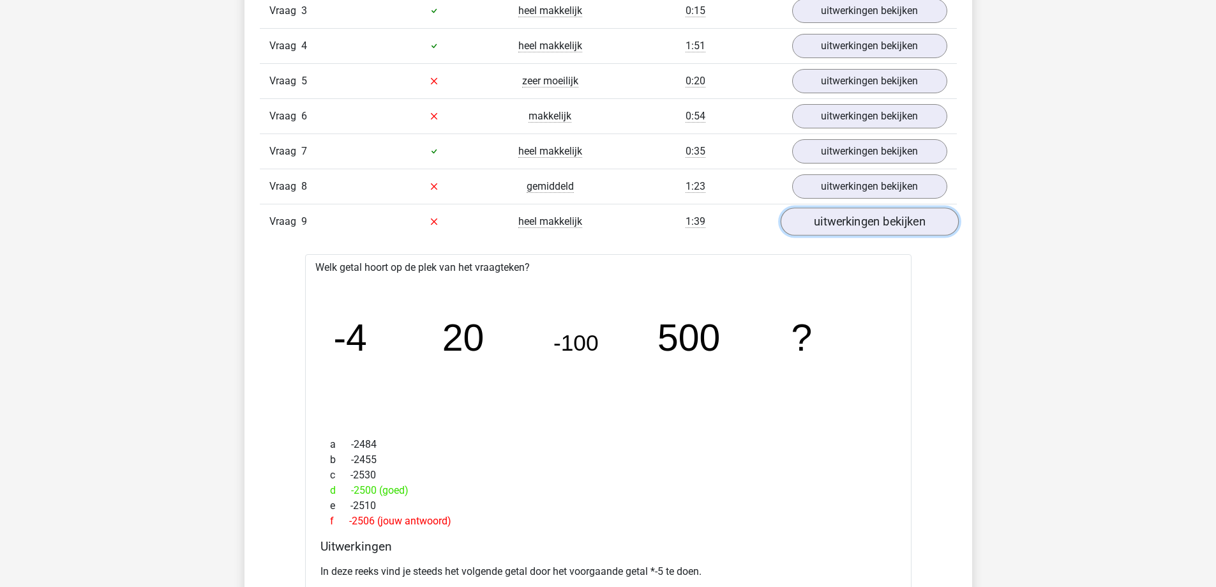
click at [828, 229] on link "uitwerkingen bekijken" at bounding box center [869, 221] width 178 height 28
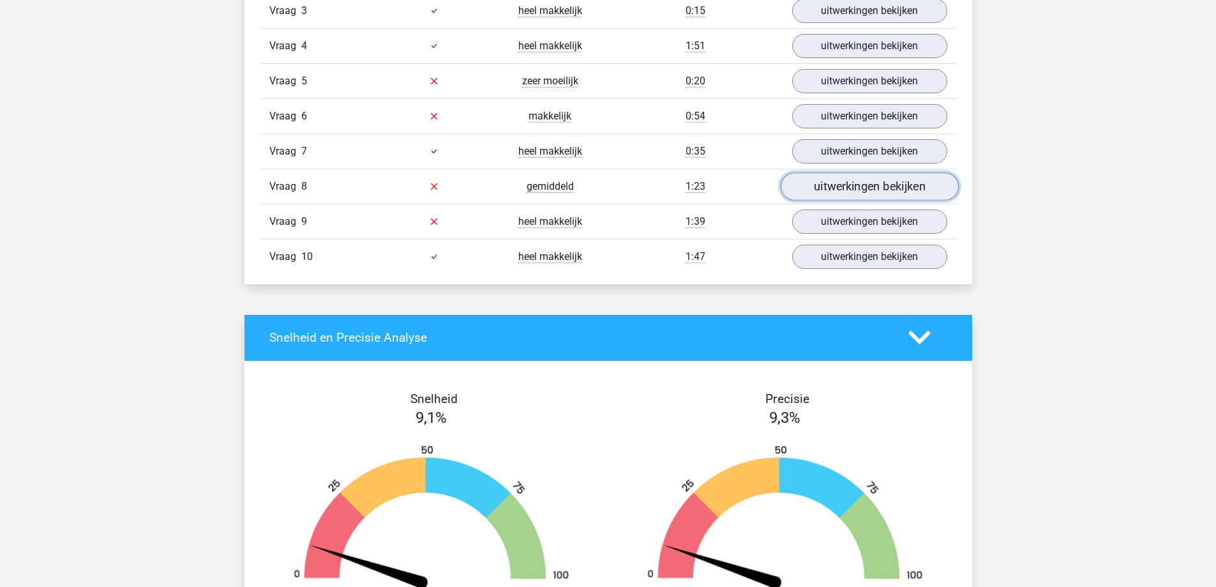
click at [820, 186] on link "uitwerkingen bekijken" at bounding box center [869, 186] width 178 height 28
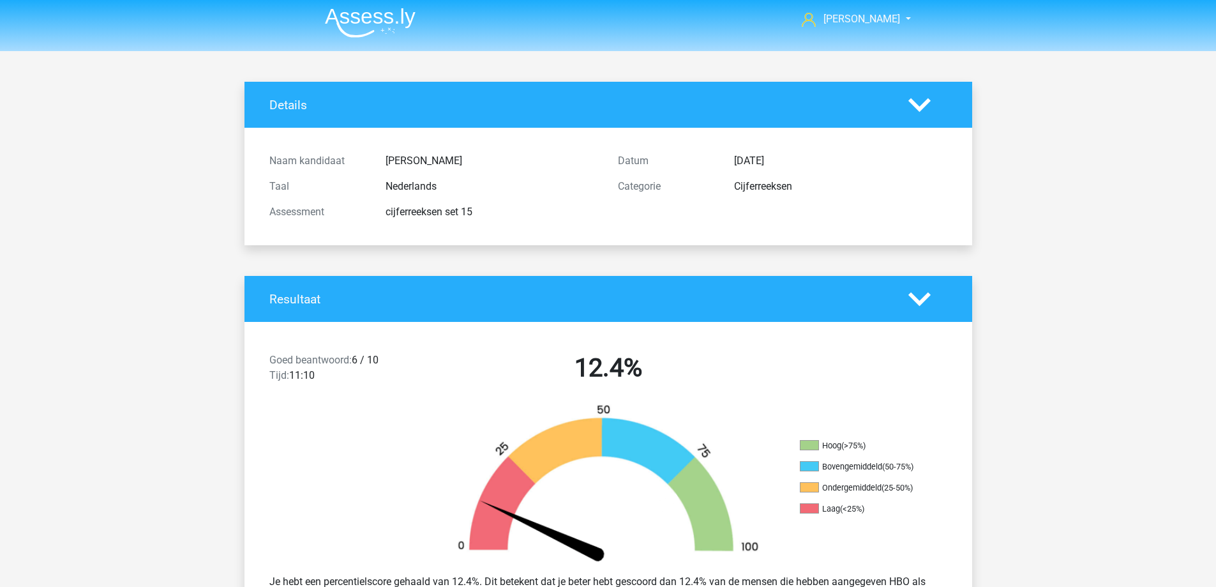
scroll to position [0, 0]
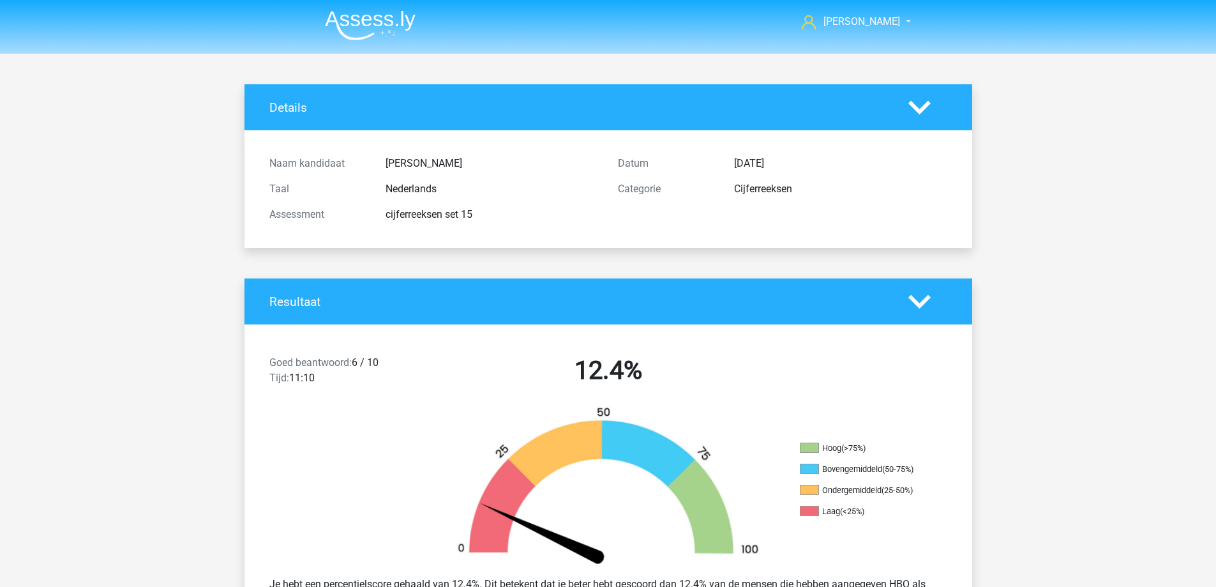
click at [365, 8] on li at bounding box center [365, 22] width 101 height 35
click at [365, 19] on img at bounding box center [370, 25] width 91 height 30
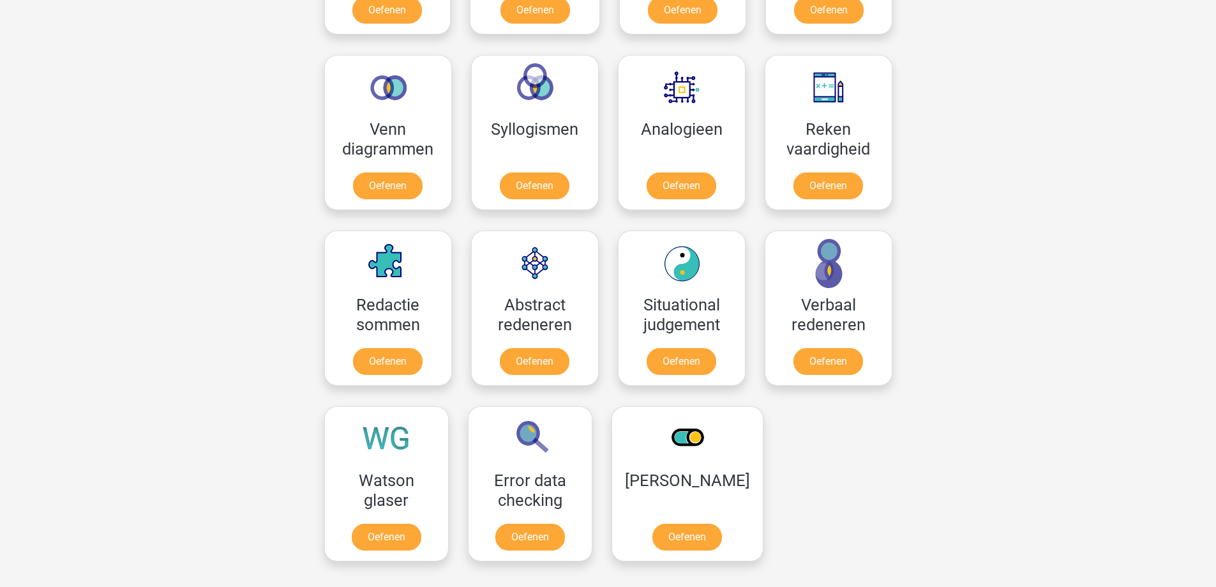
scroll to position [638, 0]
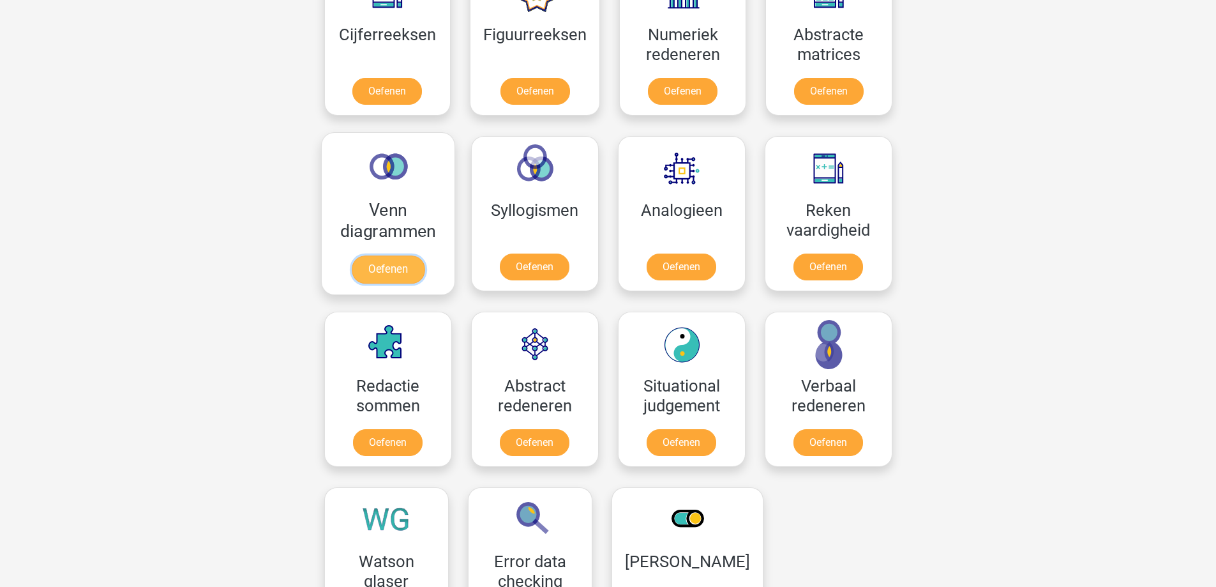
click at [398, 262] on link "Oefenen" at bounding box center [387, 269] width 73 height 28
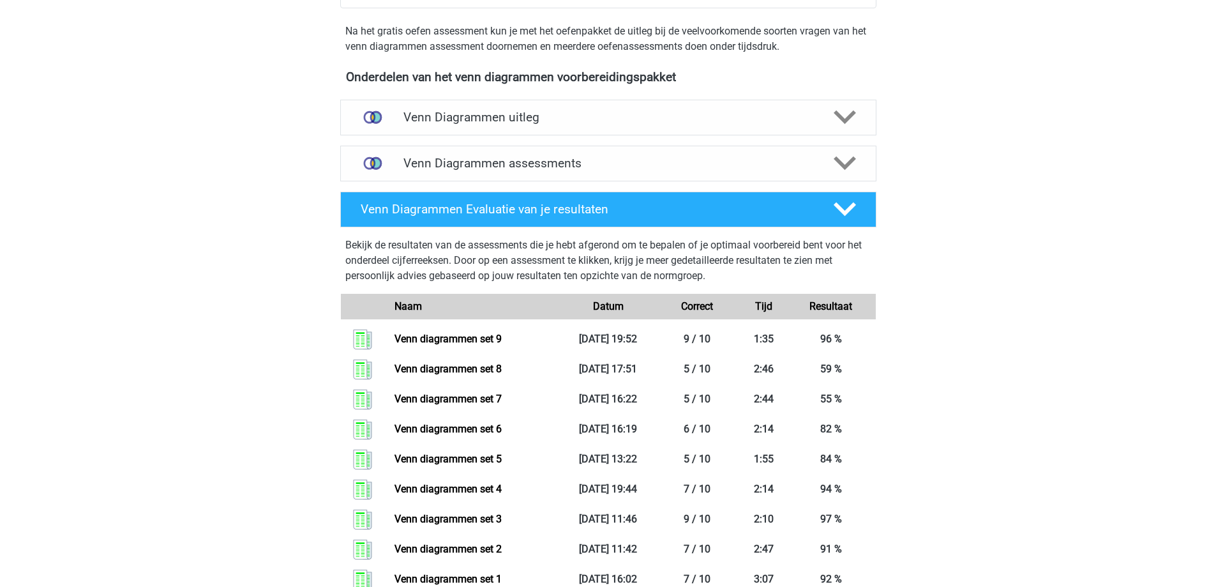
scroll to position [383, 0]
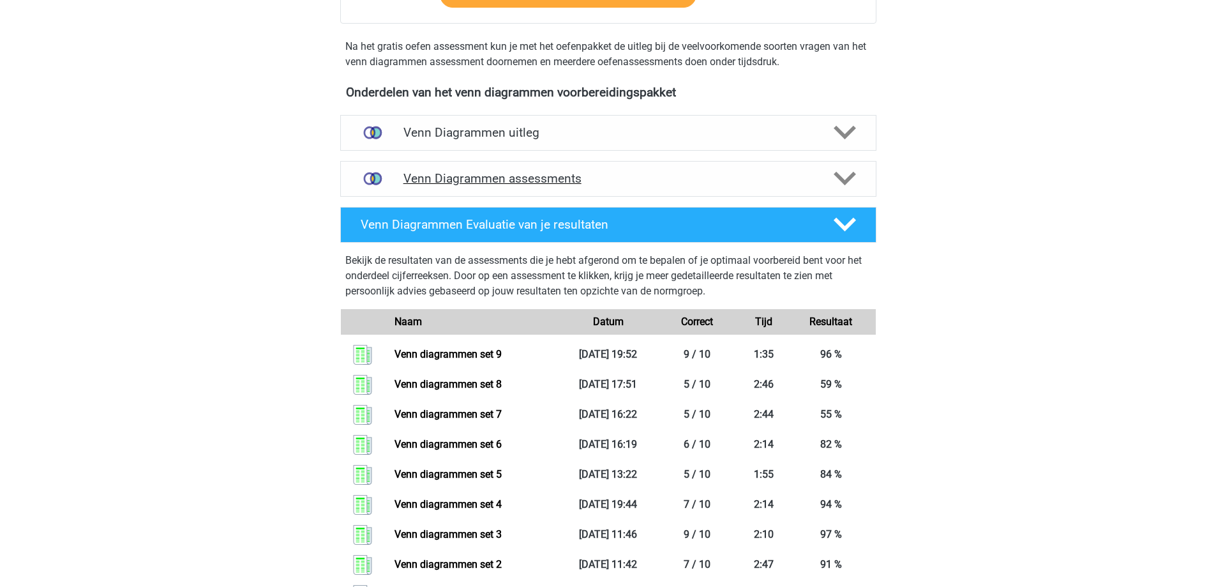
click at [710, 180] on h4 "Venn Diagrammen assessments" at bounding box center [608, 178] width 410 height 15
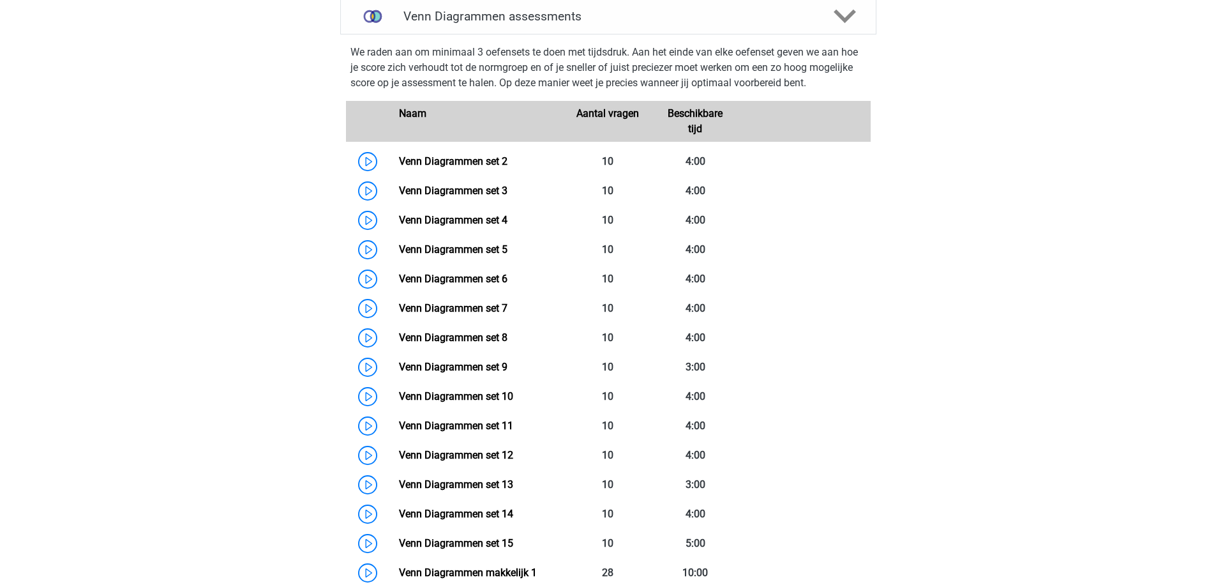
scroll to position [575, 0]
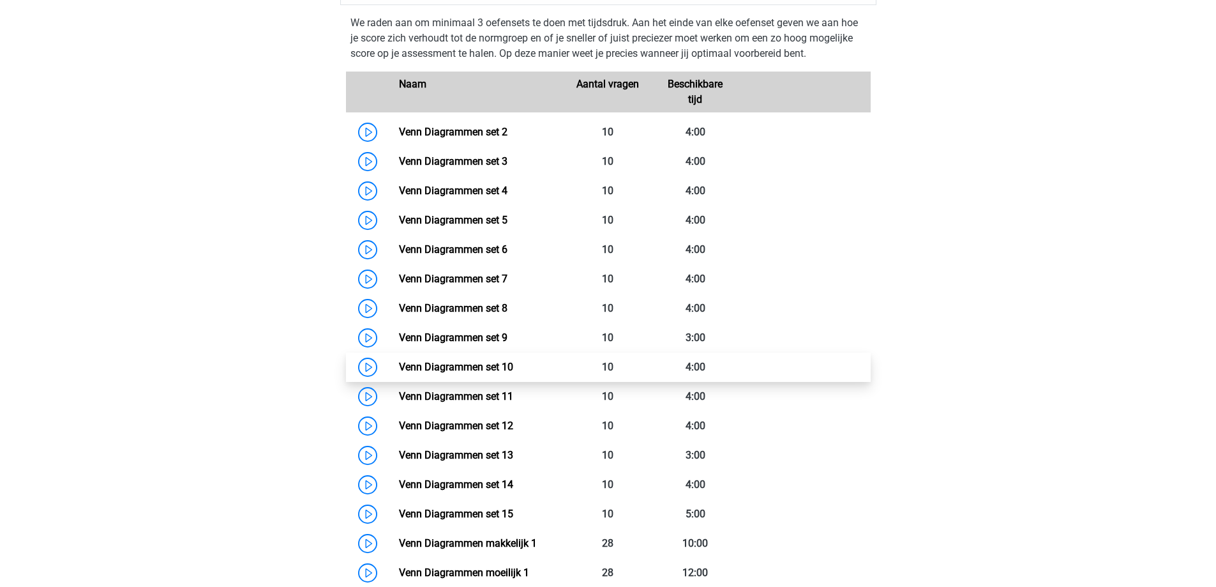
click at [513, 363] on link "Venn Diagrammen set 10" at bounding box center [456, 367] width 114 height 12
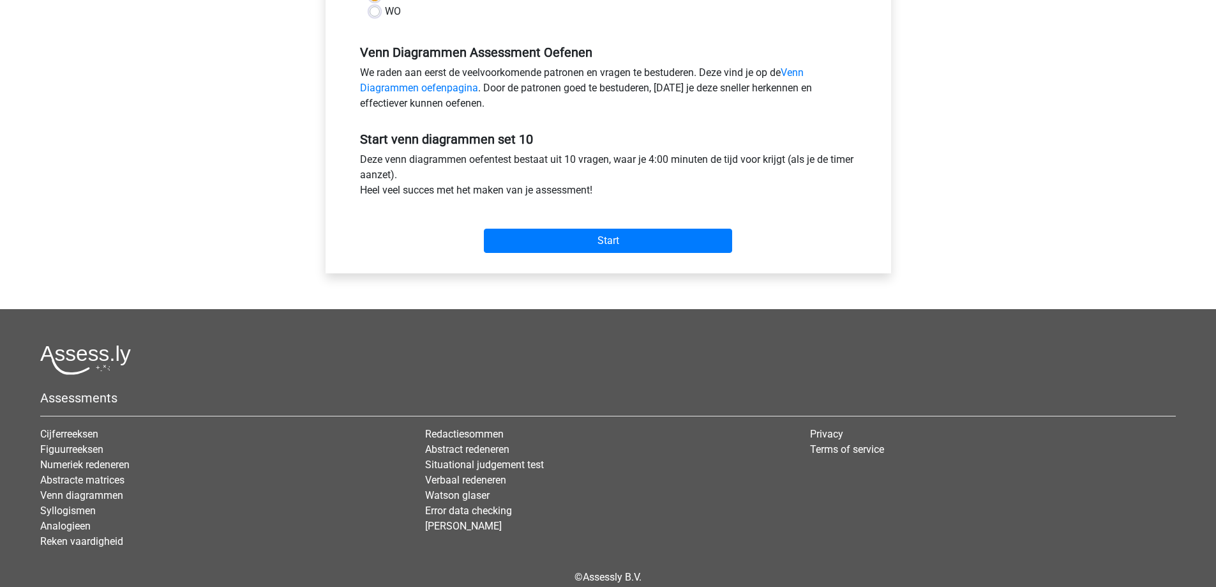
scroll to position [383, 0]
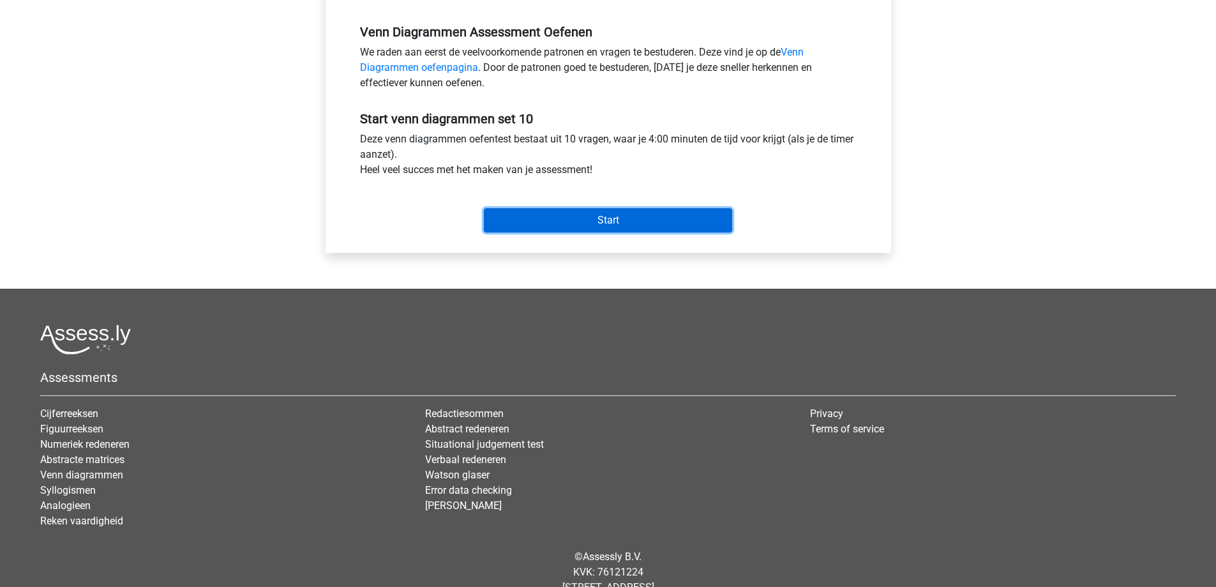
click at [587, 214] on input "Start" at bounding box center [608, 220] width 248 height 24
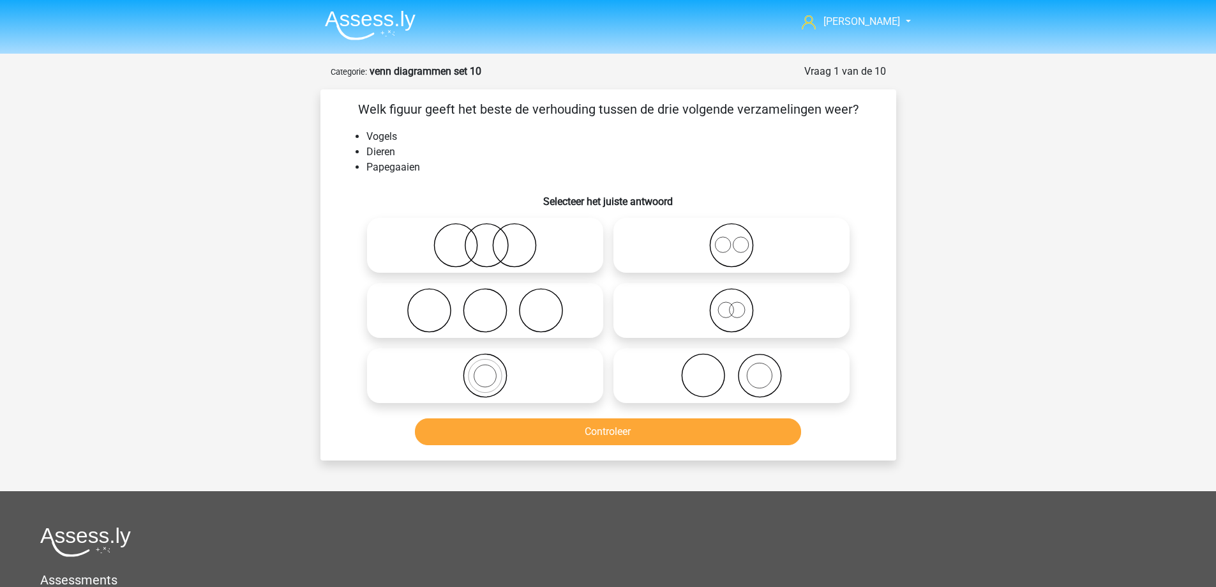
click at [693, 309] on icon at bounding box center [732, 310] width 226 height 45
click at [732, 304] on input "radio" at bounding box center [736, 300] width 8 height 8
radio input "true"
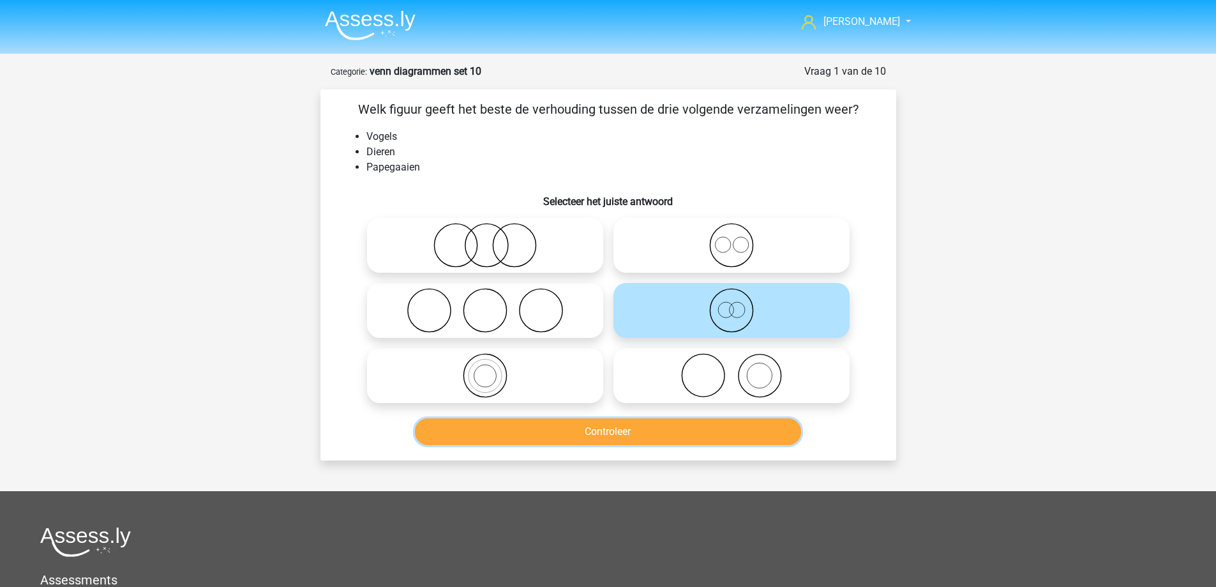
click at [649, 436] on button "Controleer" at bounding box center [608, 431] width 386 height 27
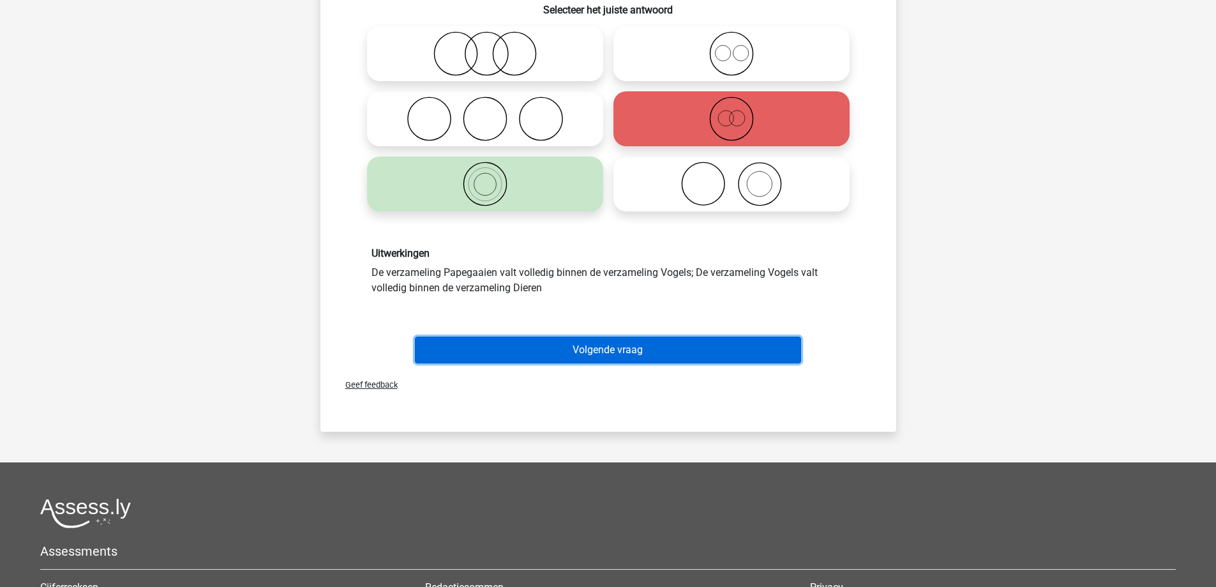
click at [596, 346] on button "Volgende vraag" at bounding box center [608, 349] width 386 height 27
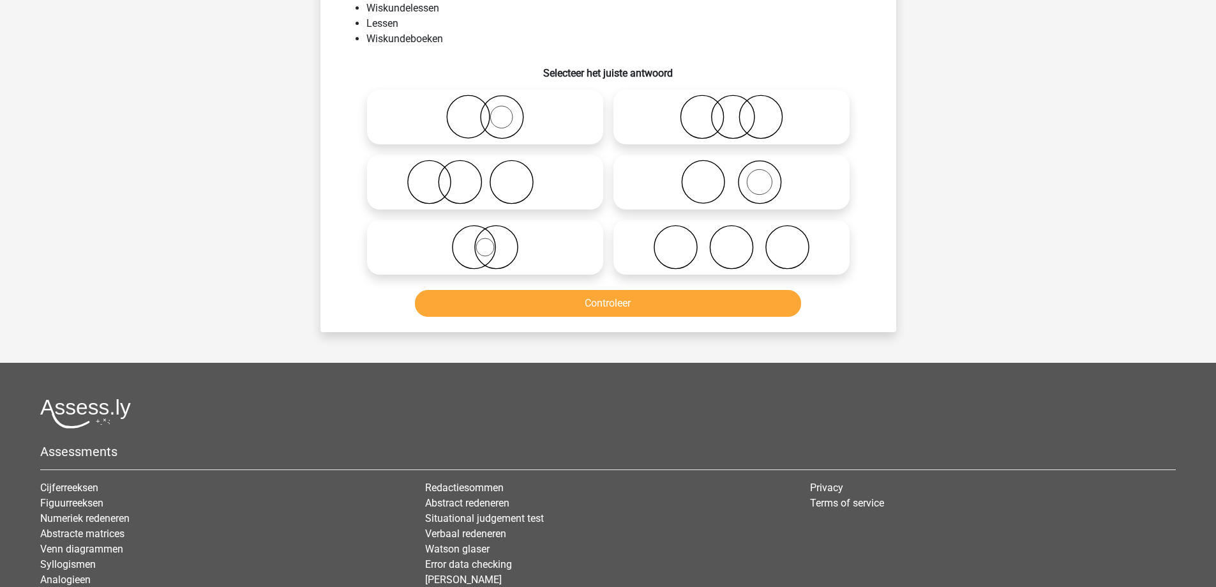
scroll to position [64, 0]
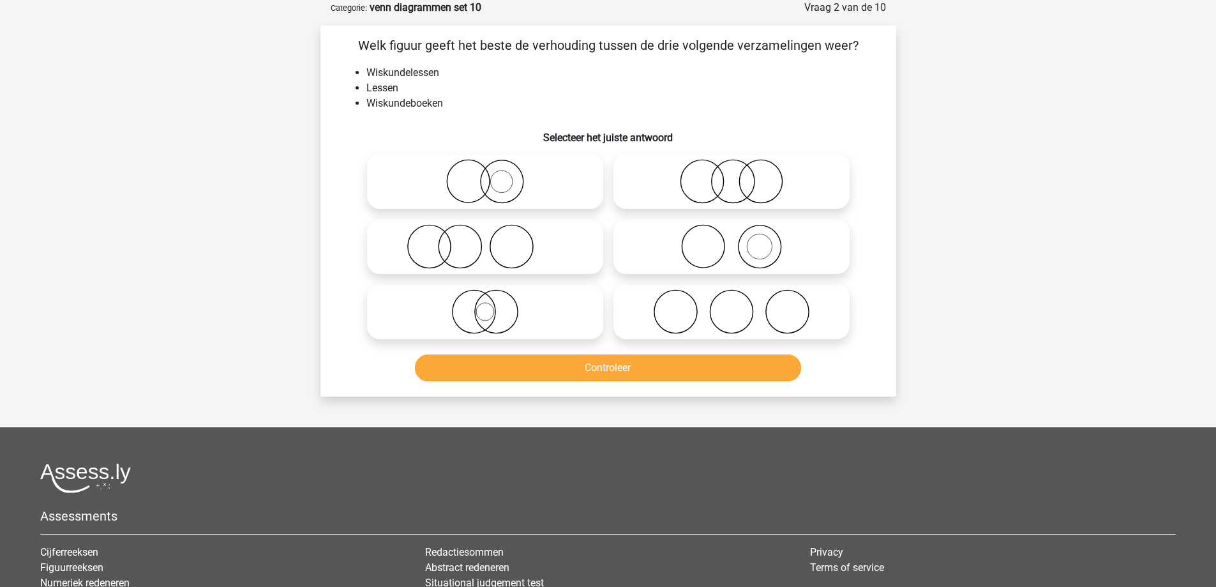
click at [542, 253] on icon at bounding box center [485, 246] width 226 height 45
click at [493, 240] on input "radio" at bounding box center [489, 236] width 8 height 8
radio input "true"
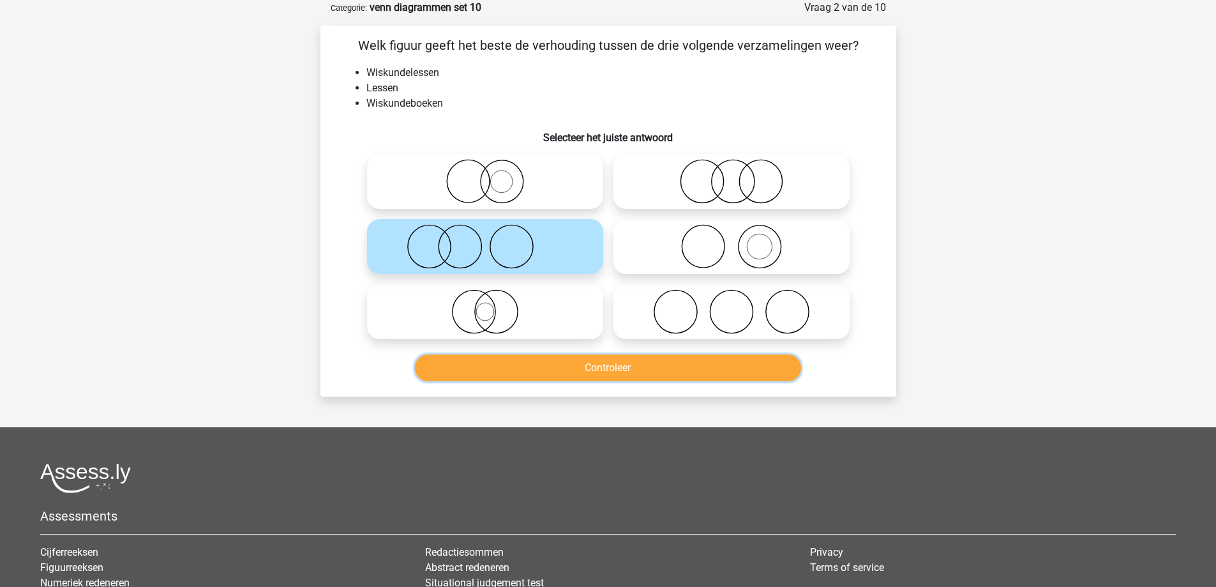
click at [543, 374] on button "Controleer" at bounding box center [608, 367] width 386 height 27
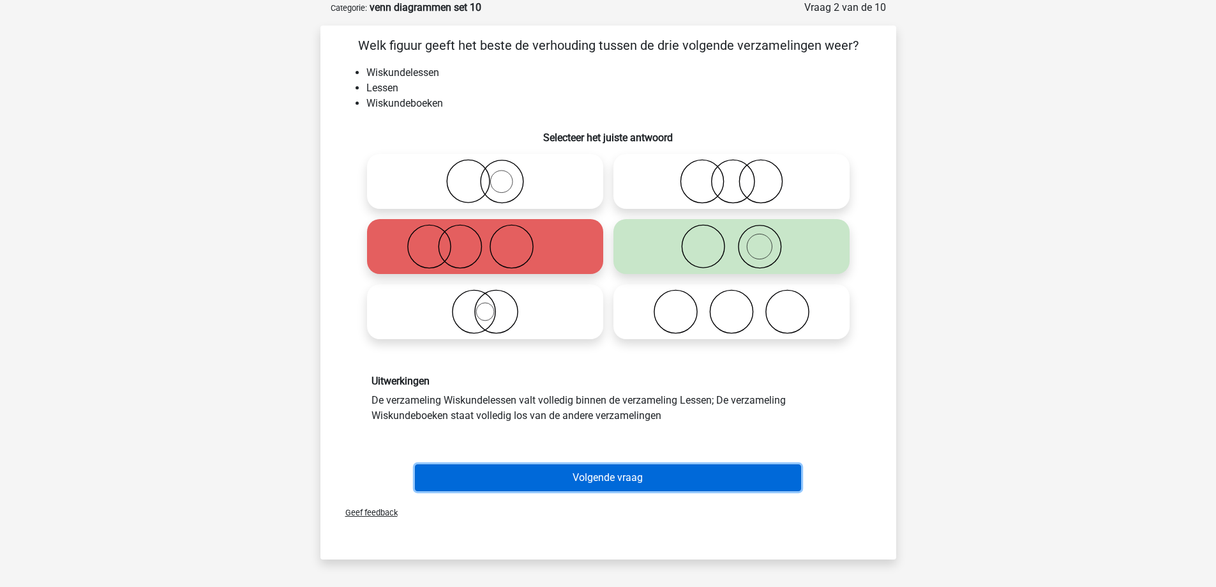
click at [572, 485] on button "Volgende vraag" at bounding box center [608, 477] width 386 height 27
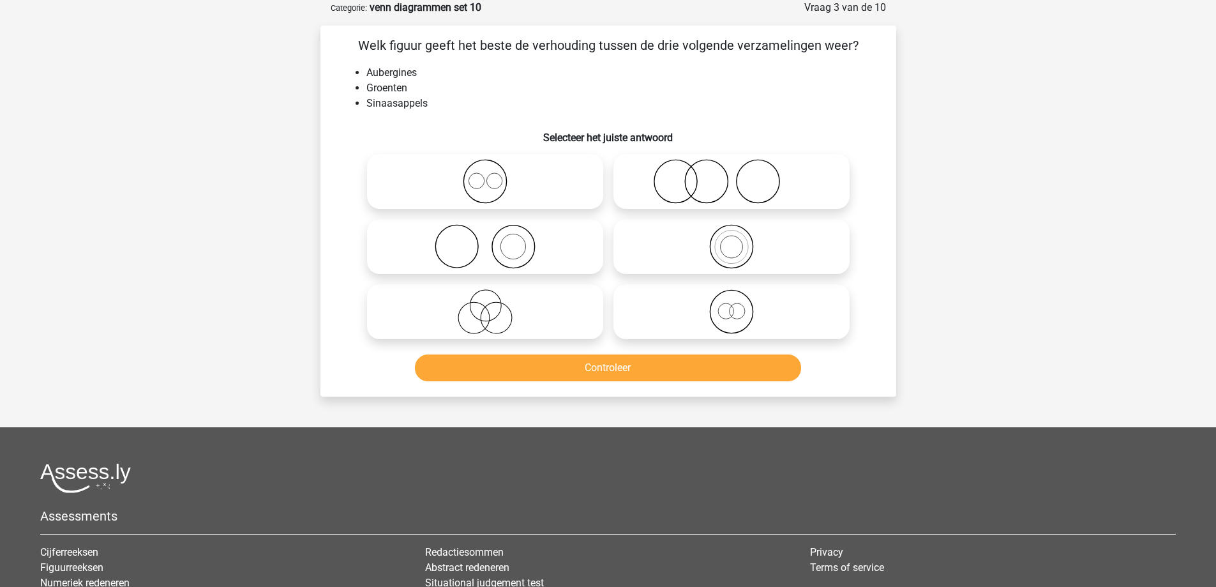
click at [546, 174] on icon at bounding box center [485, 181] width 226 height 45
click at [493, 174] on input "radio" at bounding box center [489, 171] width 8 height 8
radio input "true"
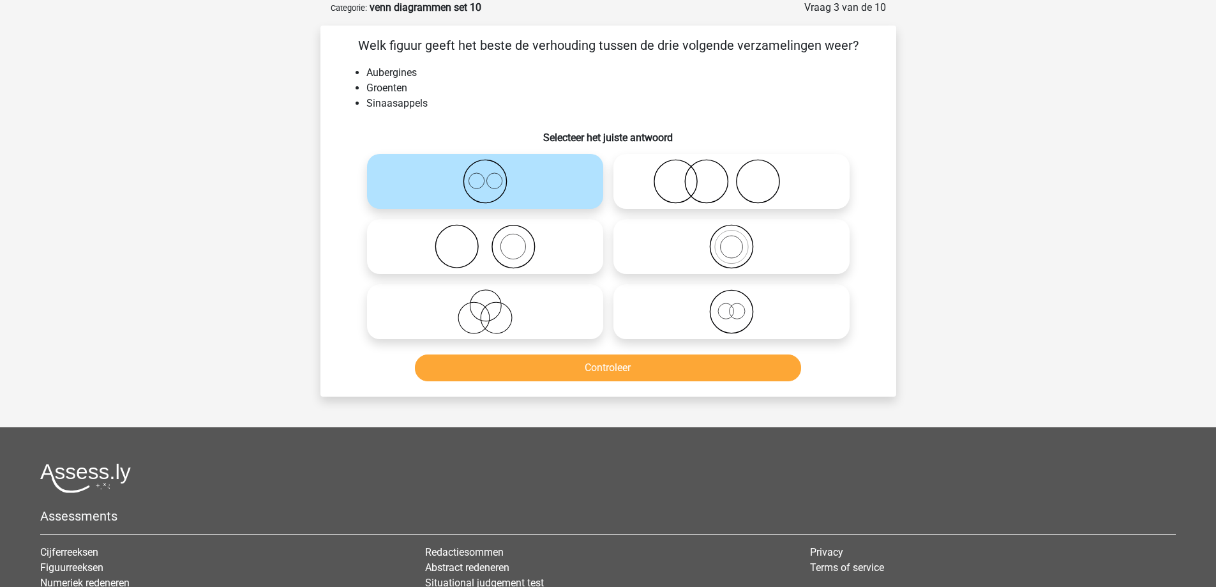
click at [544, 260] on icon at bounding box center [485, 246] width 226 height 45
click at [493, 240] on input "radio" at bounding box center [489, 236] width 8 height 8
radio input "true"
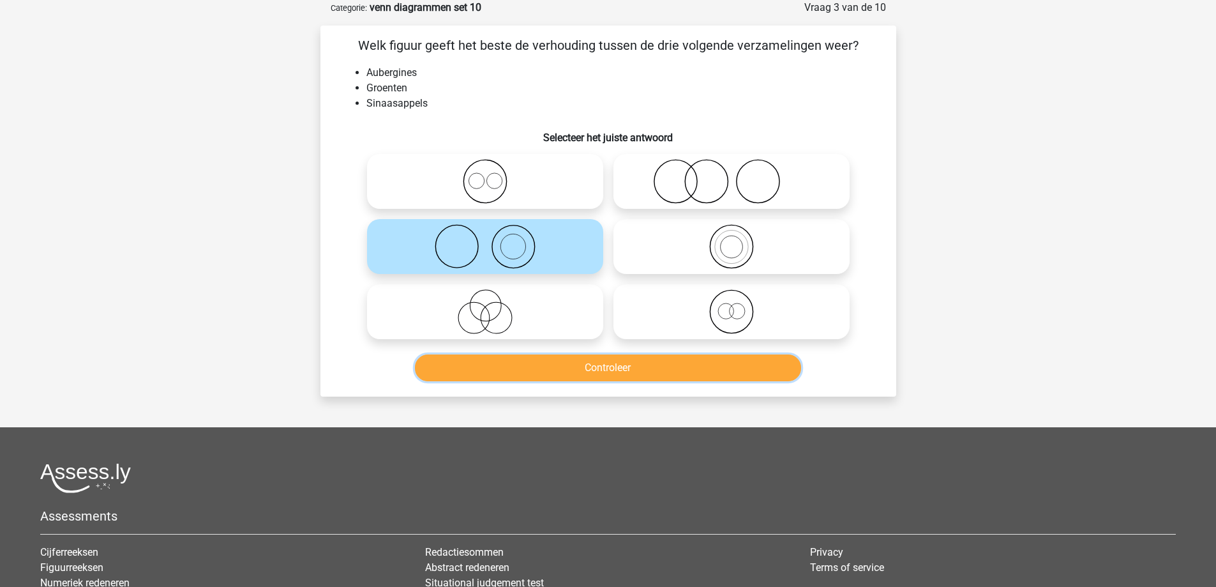
click at [547, 371] on button "Controleer" at bounding box center [608, 367] width 386 height 27
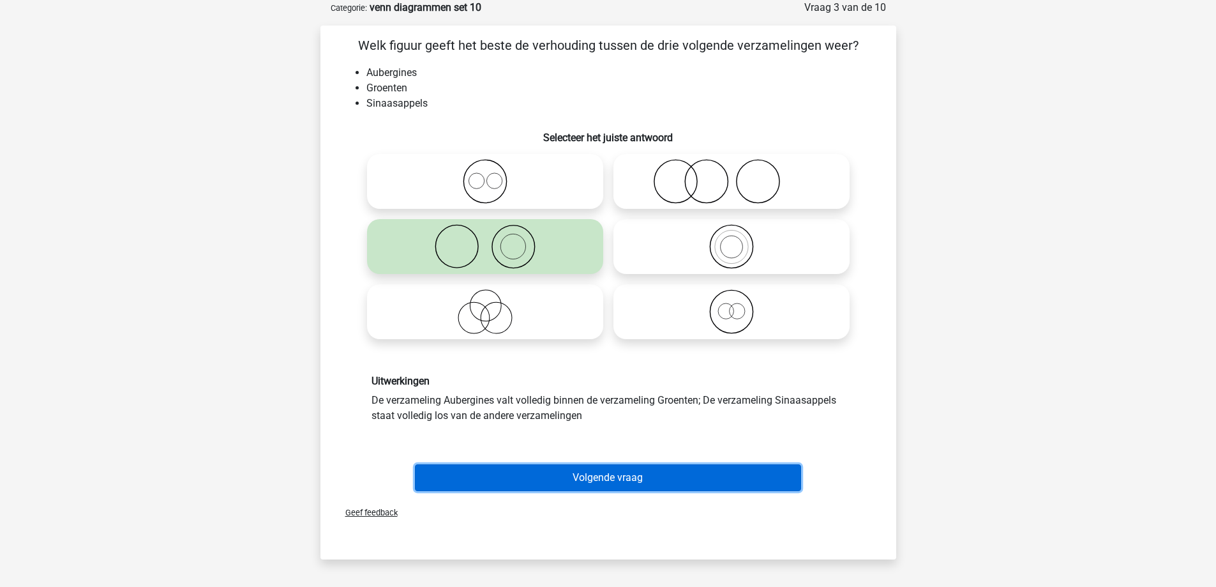
click at [580, 477] on button "Volgende vraag" at bounding box center [608, 477] width 386 height 27
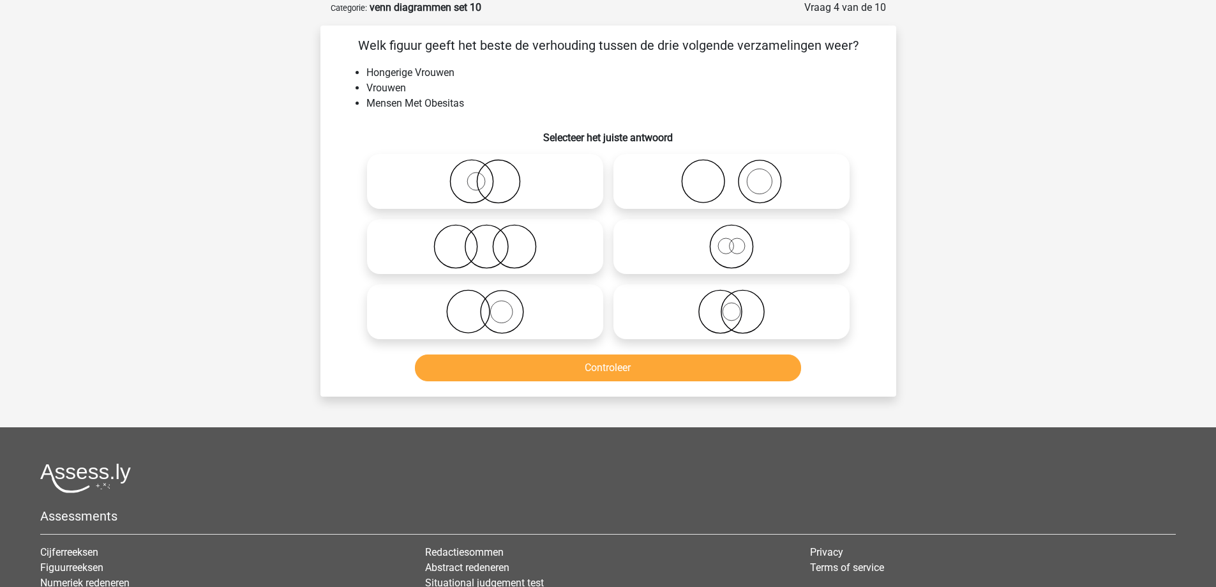
click at [677, 308] on icon at bounding box center [732, 311] width 226 height 45
click at [732, 305] on input "radio" at bounding box center [736, 301] width 8 height 8
radio input "true"
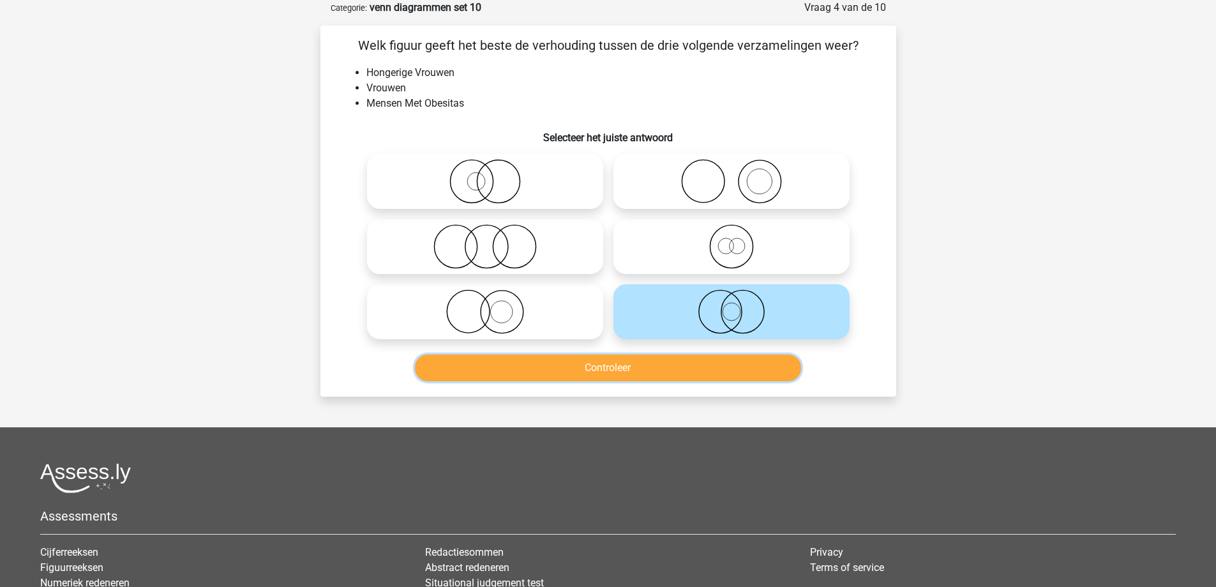
click at [649, 362] on button "Controleer" at bounding box center [608, 367] width 386 height 27
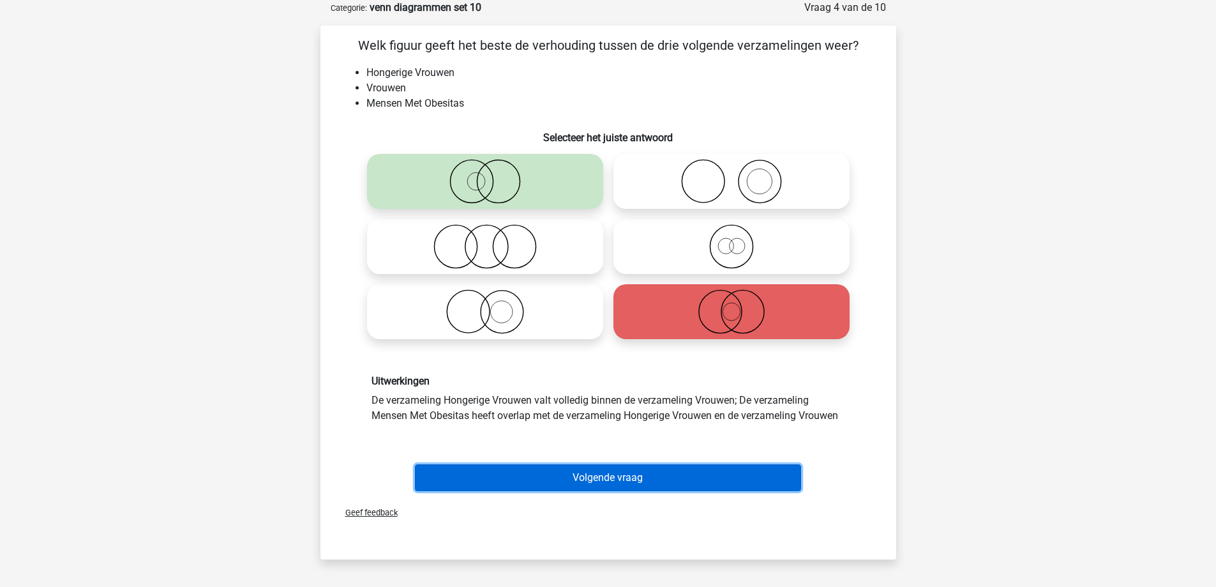
click at [580, 481] on button "Volgende vraag" at bounding box center [608, 477] width 386 height 27
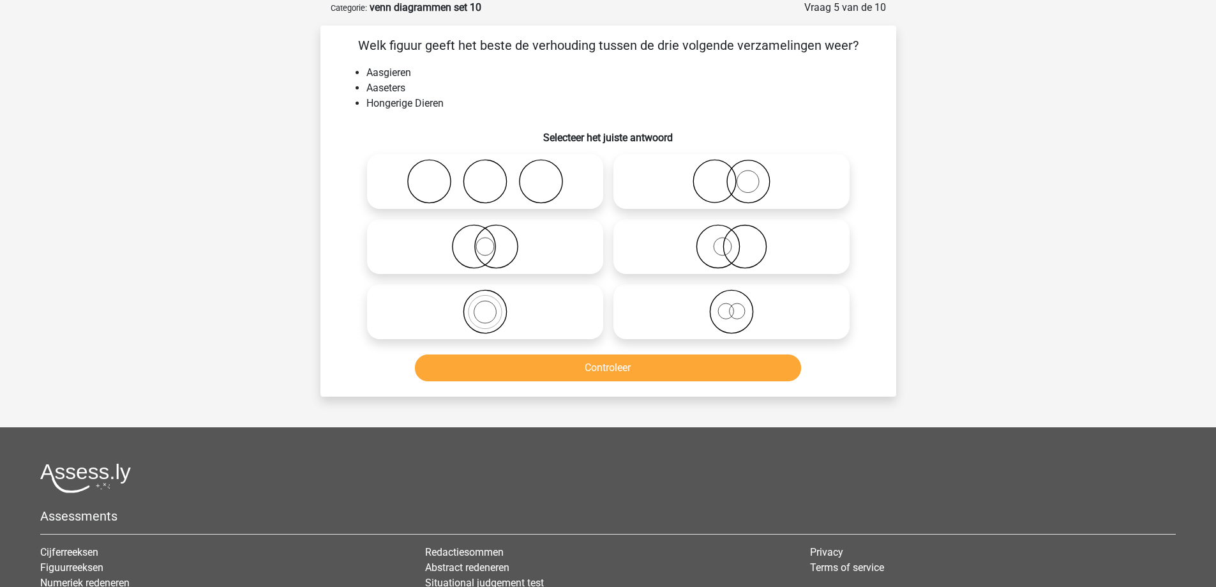
click at [674, 232] on icon at bounding box center [732, 246] width 226 height 45
click at [732, 232] on input "radio" at bounding box center [736, 236] width 8 height 8
radio input "true"
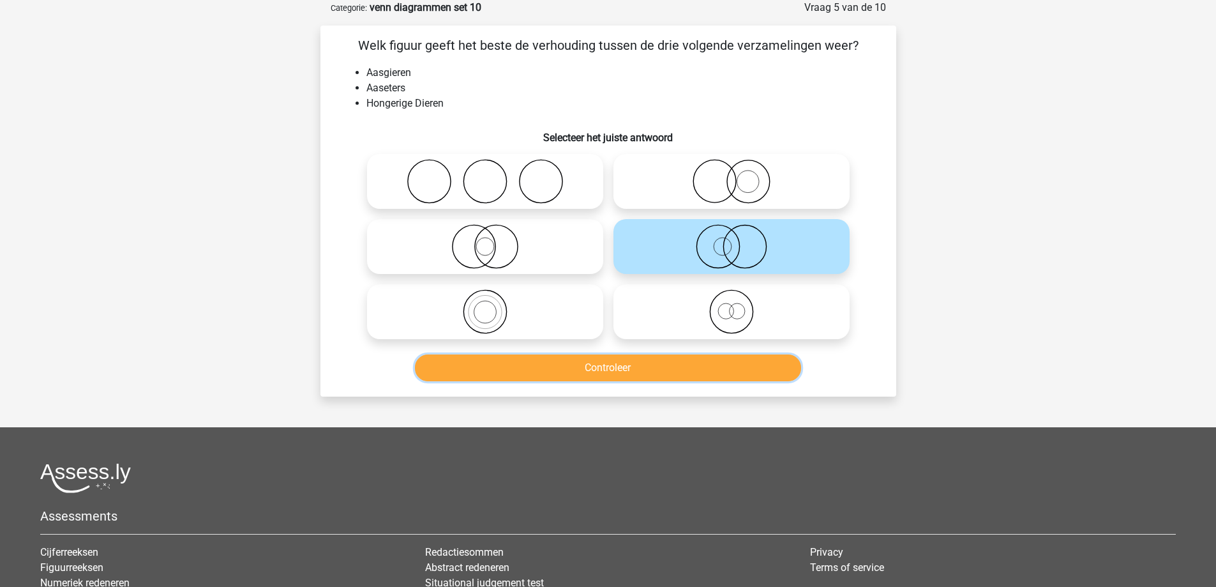
click at [647, 375] on button "Controleer" at bounding box center [608, 367] width 386 height 27
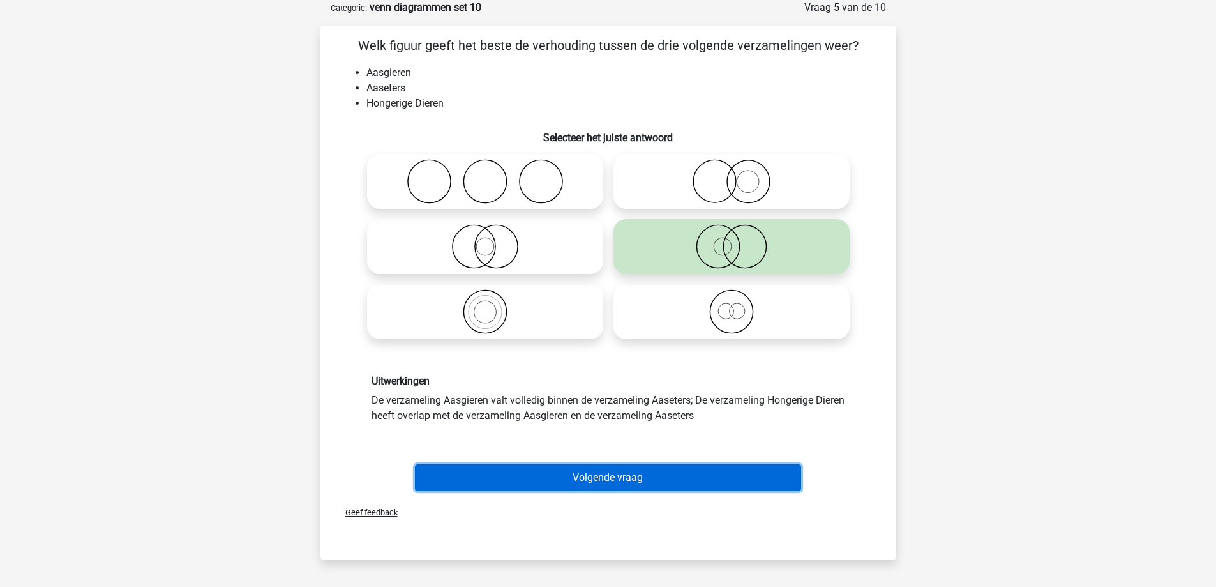
click at [606, 488] on button "Volgende vraag" at bounding box center [608, 477] width 386 height 27
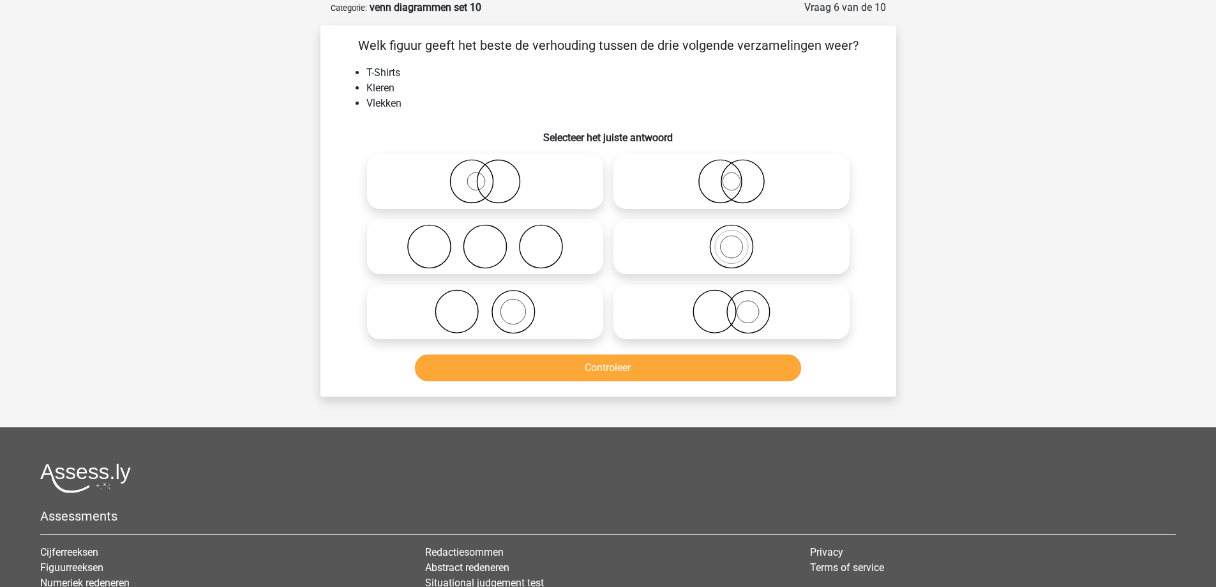
click at [568, 310] on icon at bounding box center [485, 311] width 226 height 45
click at [493, 305] on input "radio" at bounding box center [489, 301] width 8 height 8
radio input "true"
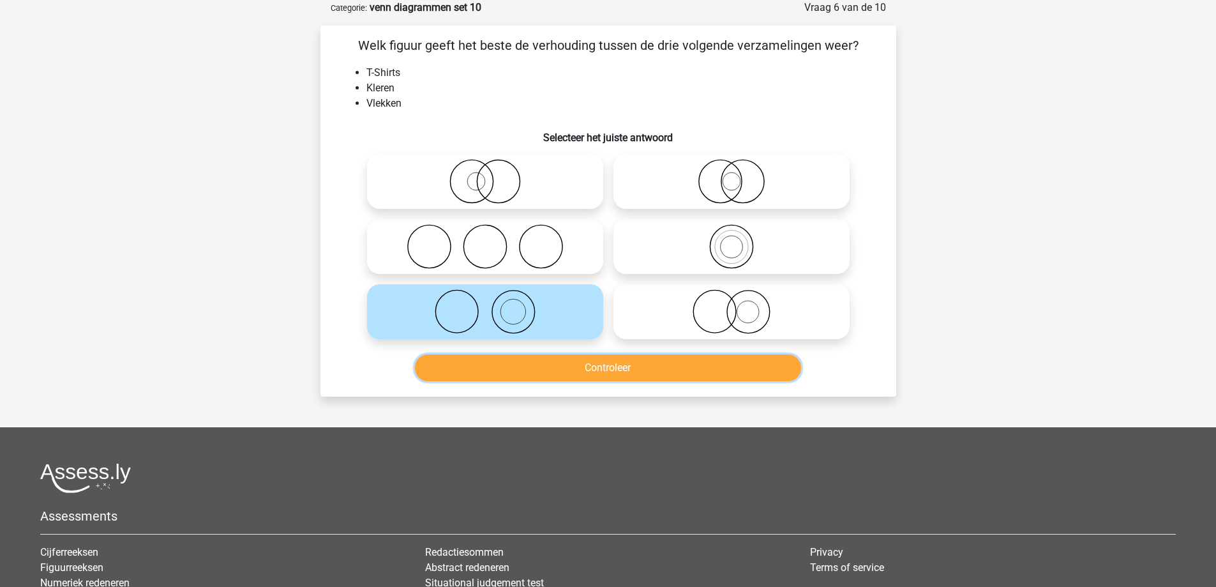
click at [583, 366] on button "Controleer" at bounding box center [608, 367] width 386 height 27
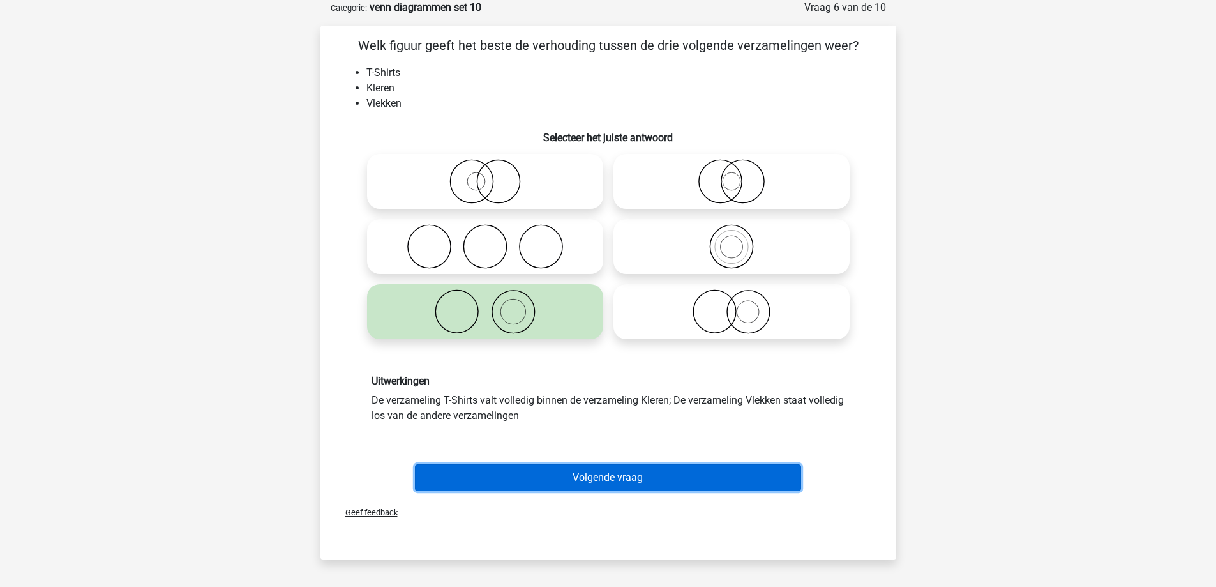
click at [593, 474] on button "Volgende vraag" at bounding box center [608, 477] width 386 height 27
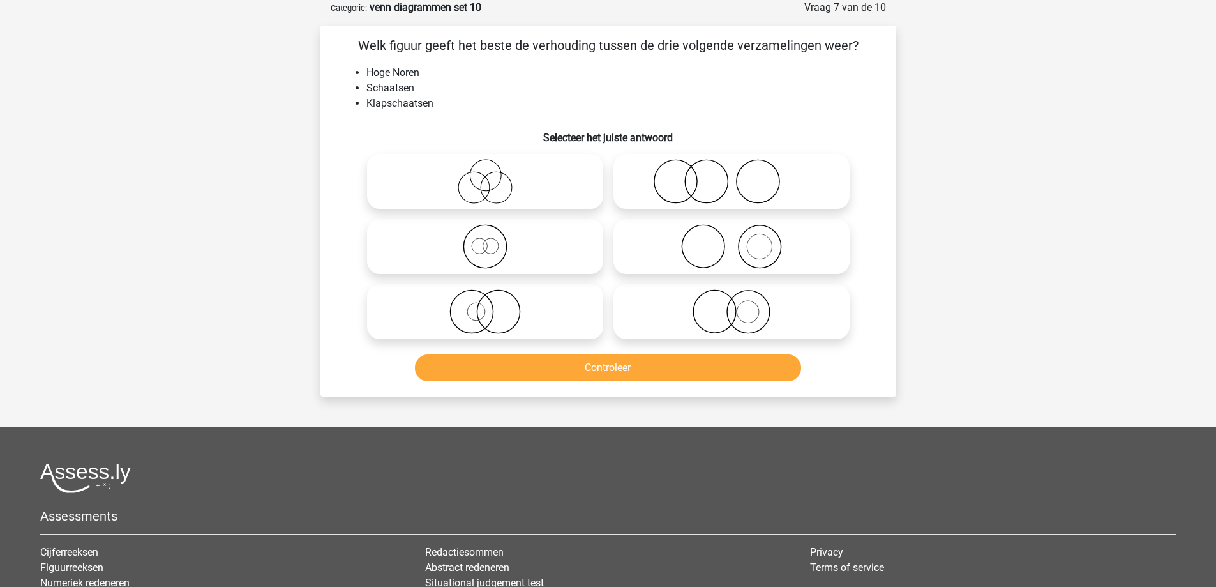
click at [506, 180] on icon at bounding box center [485, 181] width 226 height 45
click at [493, 175] on input "radio" at bounding box center [489, 171] width 8 height 8
radio input "true"
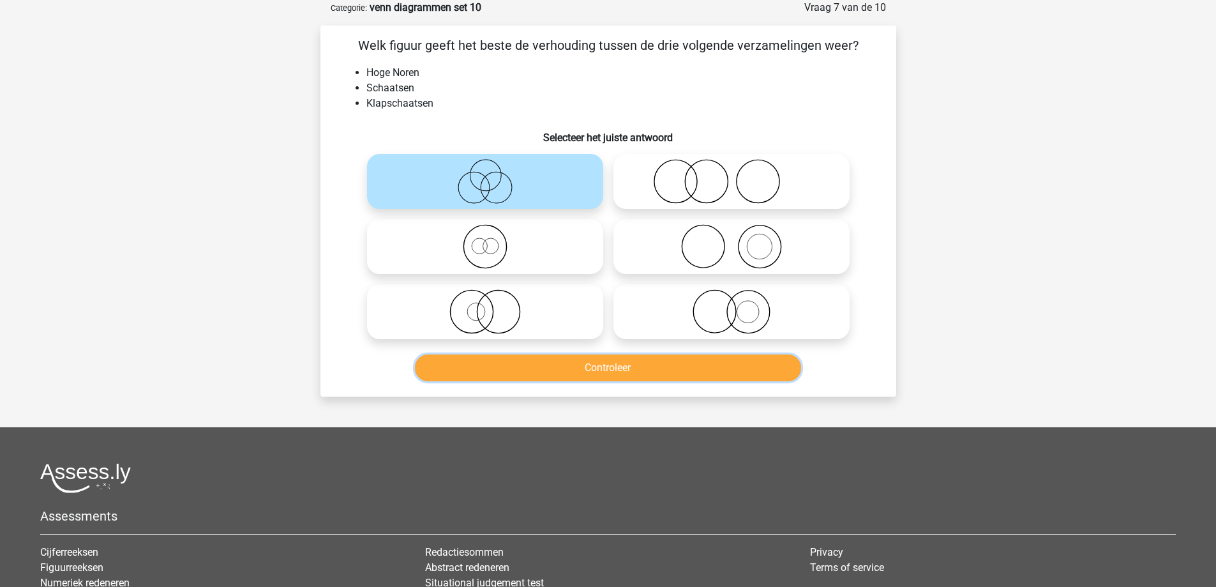
click at [559, 373] on button "Controleer" at bounding box center [608, 367] width 386 height 27
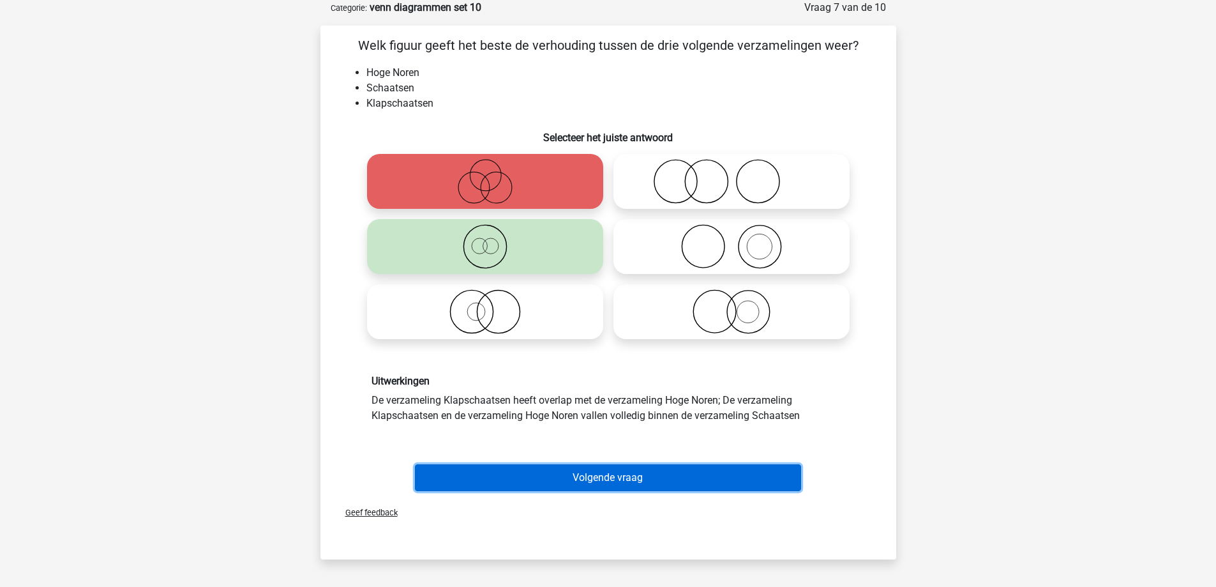
click at [569, 477] on button "Volgende vraag" at bounding box center [608, 477] width 386 height 27
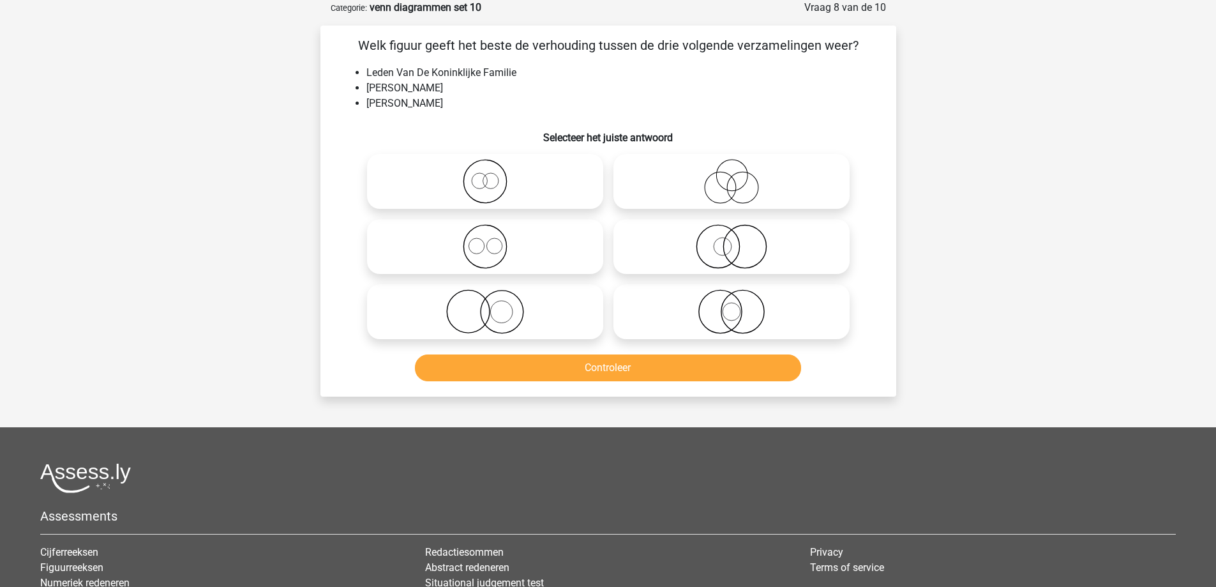
click at [559, 308] on icon at bounding box center [485, 311] width 226 height 45
click at [493, 305] on input "radio" at bounding box center [489, 301] width 8 height 8
radio input "true"
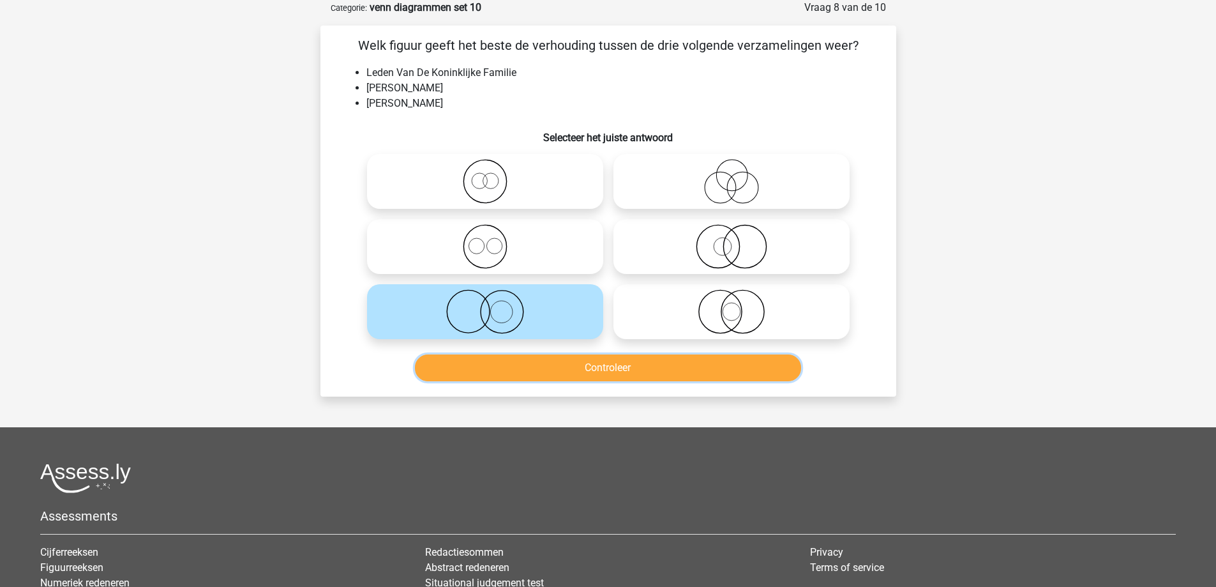
click at [565, 368] on button "Controleer" at bounding box center [608, 367] width 386 height 27
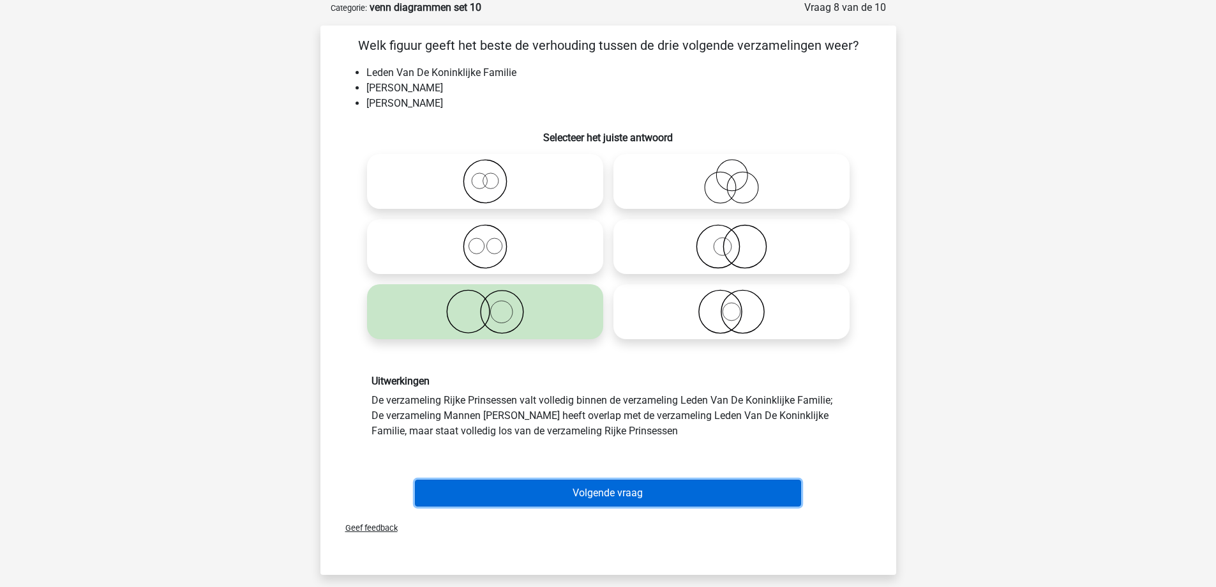
click at [581, 488] on button "Volgende vraag" at bounding box center [608, 492] width 386 height 27
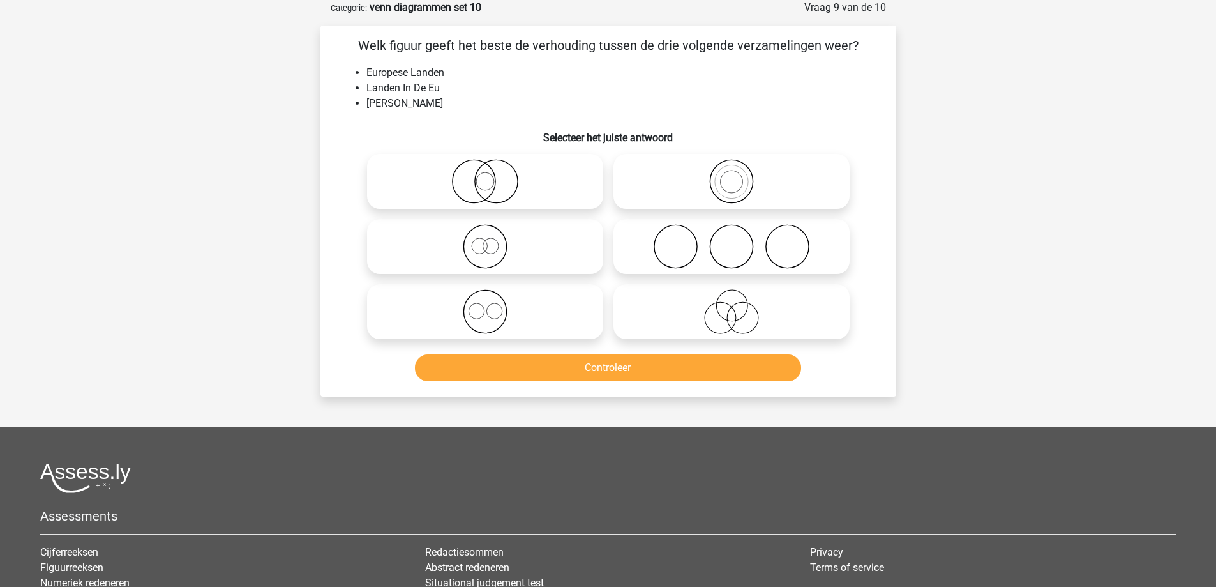
click at [679, 317] on icon at bounding box center [732, 311] width 226 height 45
click at [732, 305] on input "radio" at bounding box center [736, 301] width 8 height 8
radio input "true"
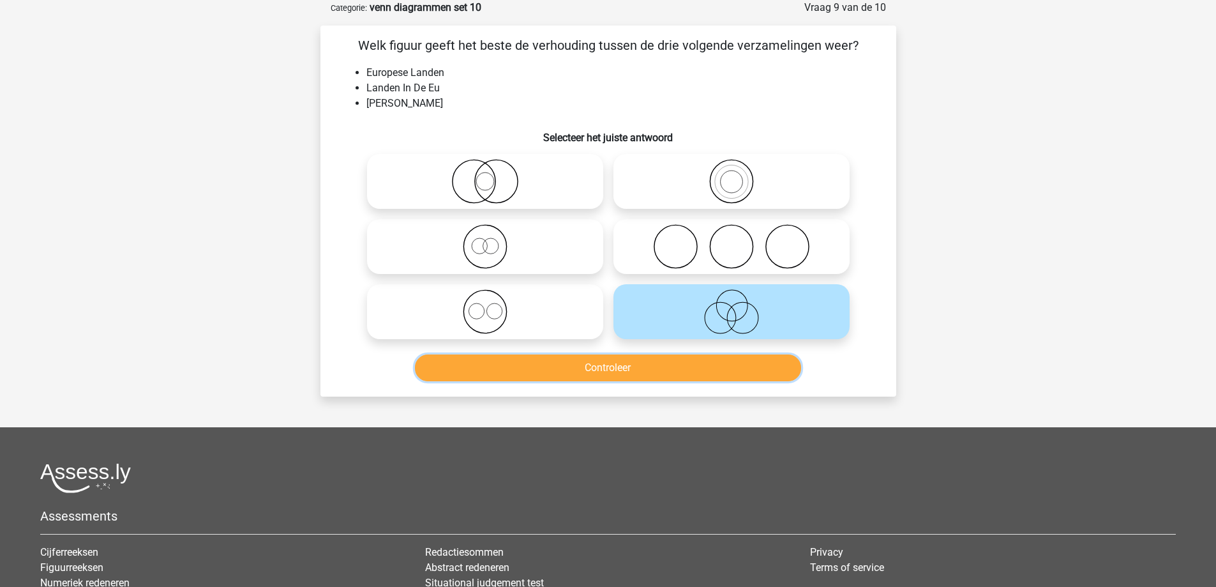
click at [641, 368] on button "Controleer" at bounding box center [608, 367] width 386 height 27
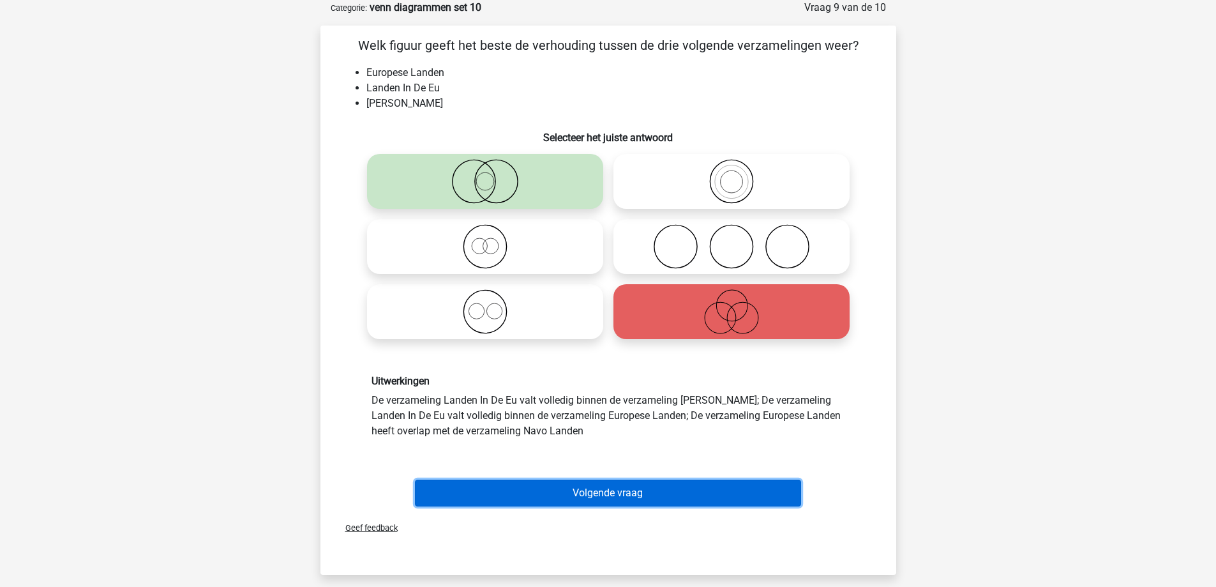
click at [560, 495] on button "Volgende vraag" at bounding box center [608, 492] width 386 height 27
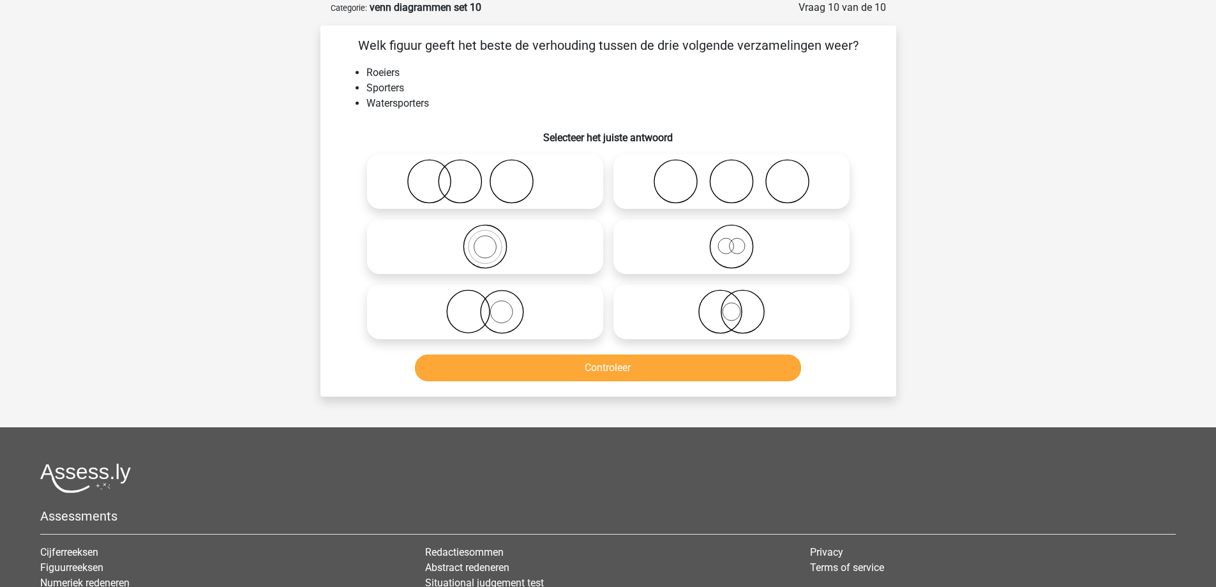
click at [675, 303] on icon at bounding box center [732, 311] width 226 height 45
click at [732, 303] on input "radio" at bounding box center [736, 301] width 8 height 8
radio input "true"
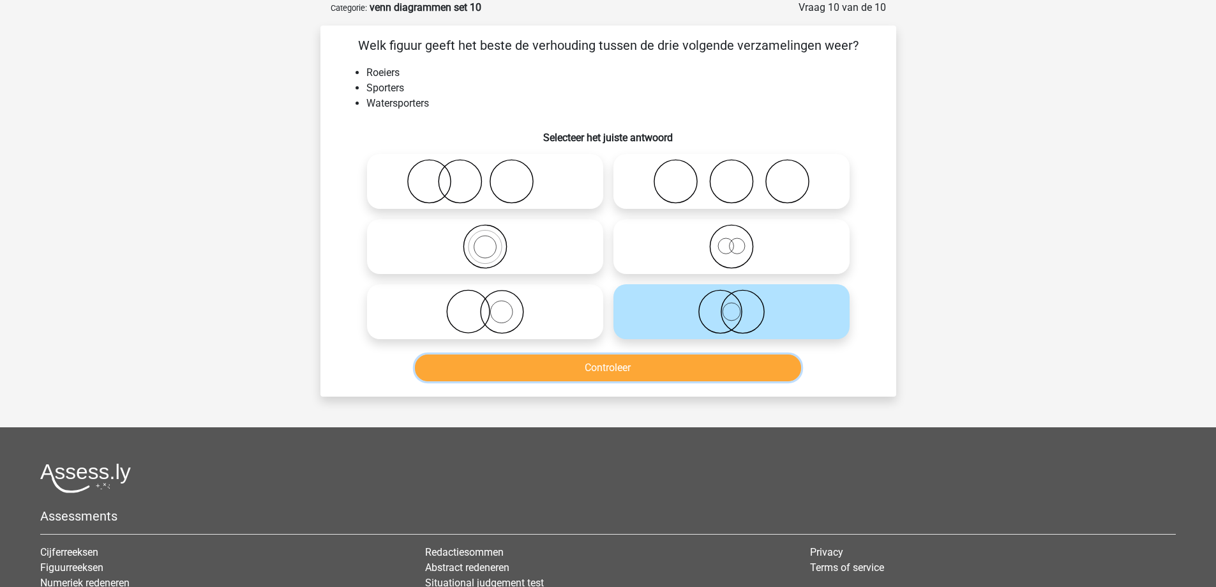
click at [601, 373] on button "Controleer" at bounding box center [608, 367] width 386 height 27
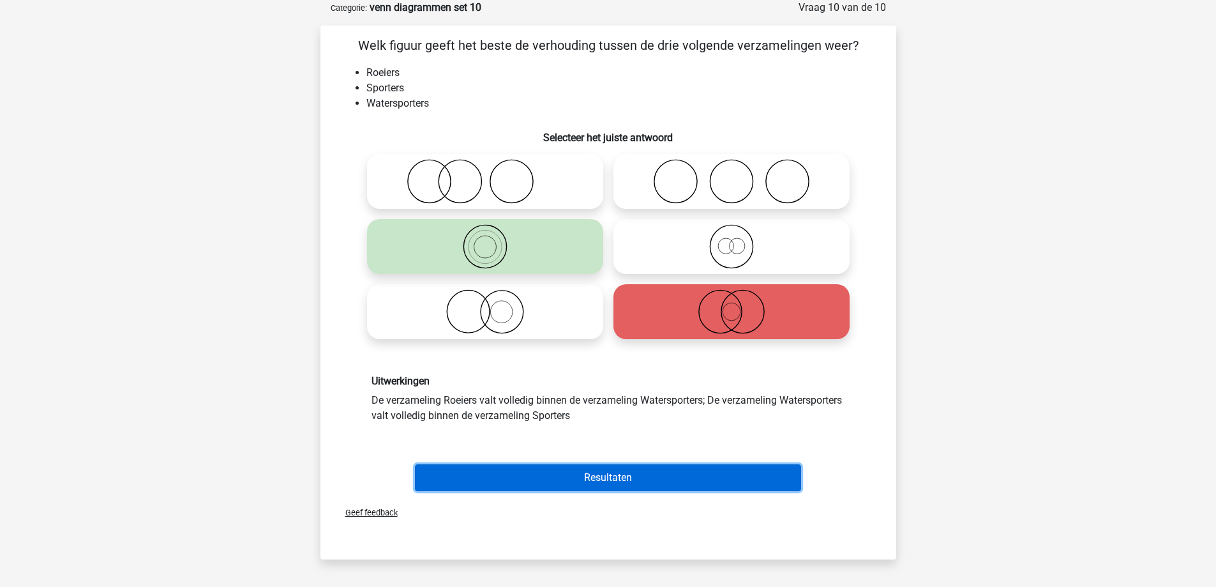
click at [564, 479] on button "Resultaten" at bounding box center [608, 477] width 386 height 27
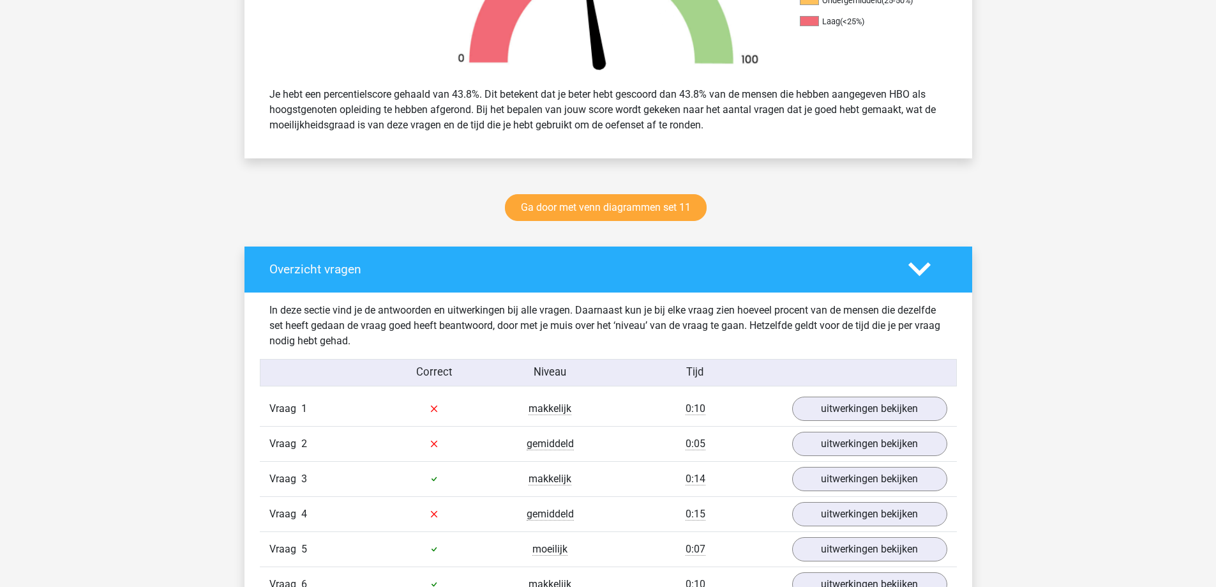
scroll to position [192, 0]
